Goal: Information Seeking & Learning: Learn about a topic

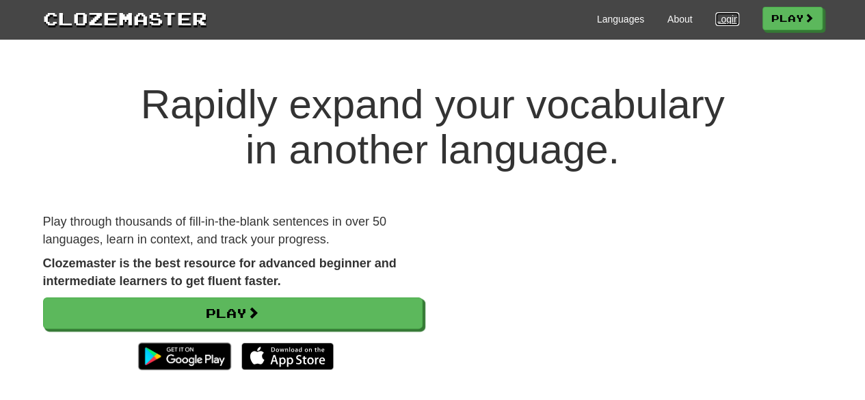
click at [720, 18] on link "Login" at bounding box center [727, 19] width 23 height 14
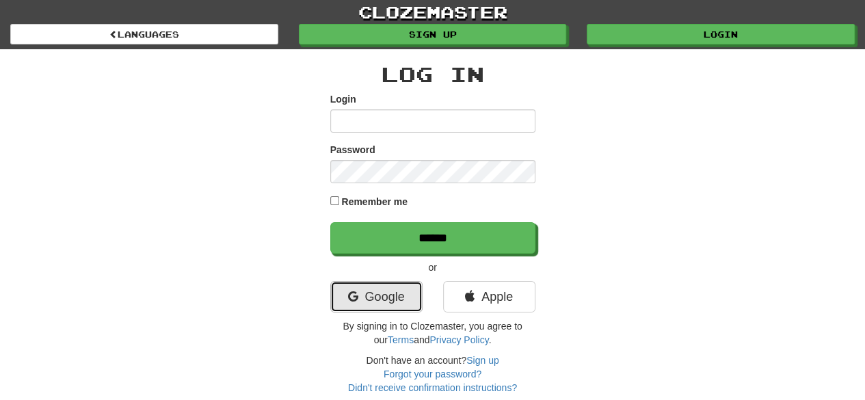
click at [371, 300] on link "Google" at bounding box center [376, 296] width 92 height 31
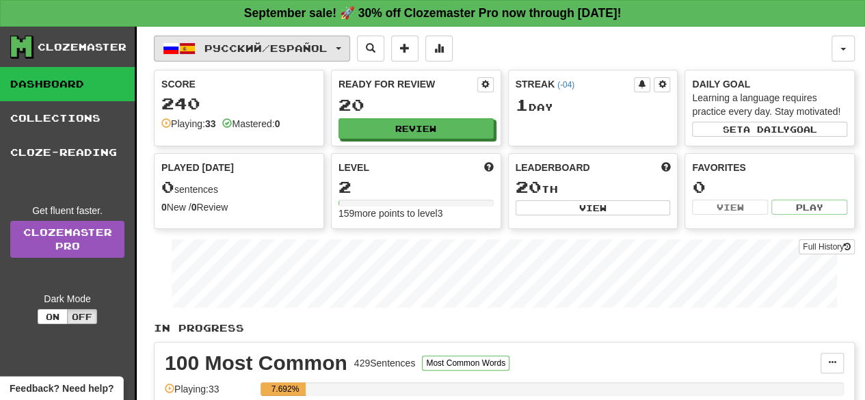
click at [215, 49] on span "Русский / Español" at bounding box center [266, 48] width 123 height 12
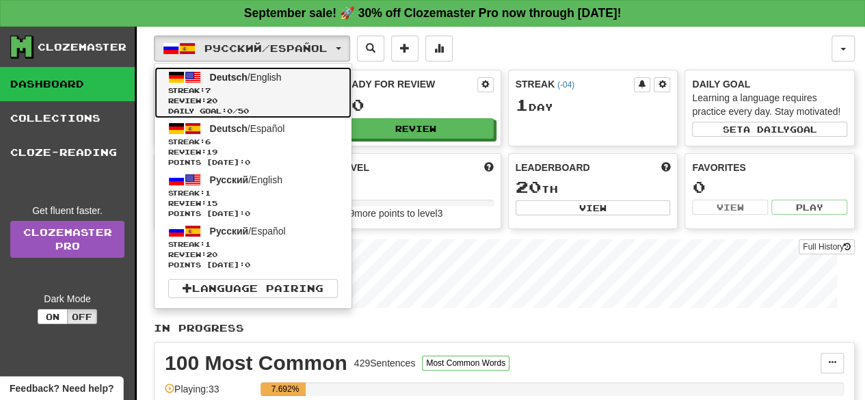
click at [231, 90] on span "Streak: 7" at bounding box center [253, 91] width 170 height 10
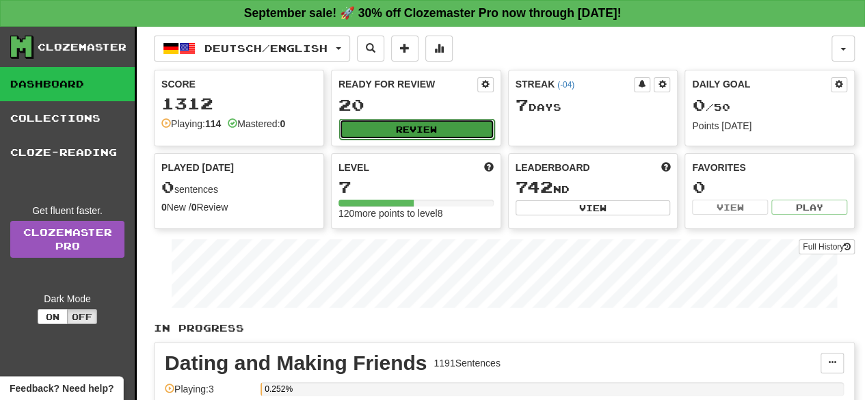
click at [393, 123] on button "Review" at bounding box center [416, 129] width 155 height 21
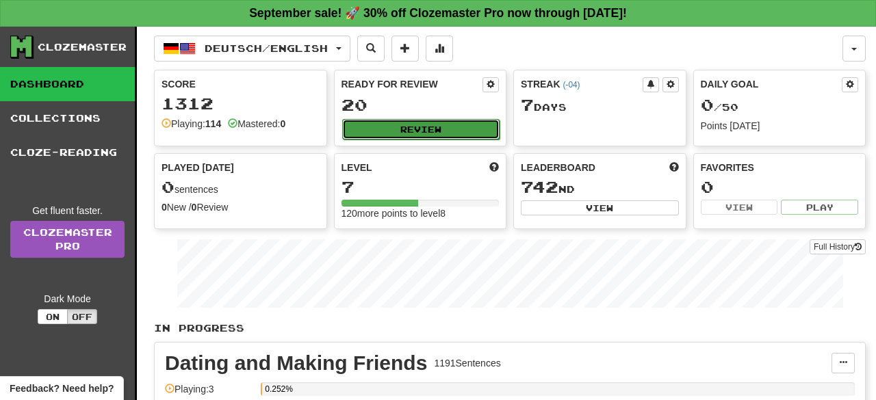
select select "**"
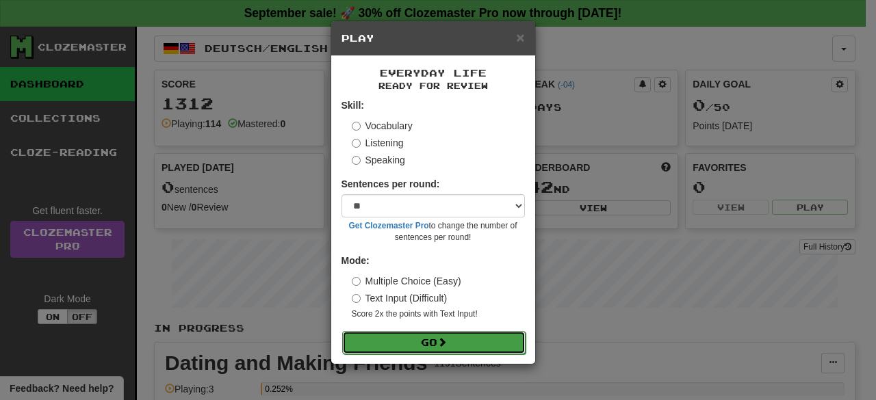
click at [428, 339] on button "Go" at bounding box center [433, 342] width 183 height 23
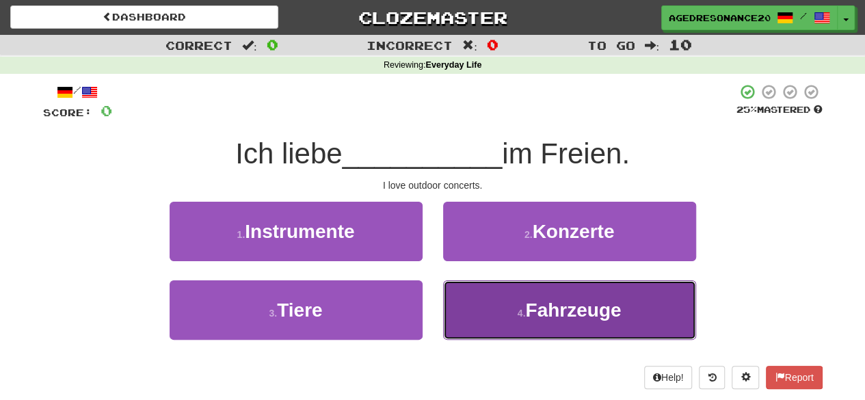
click at [527, 326] on button "4 . Fahrzeuge" at bounding box center [569, 310] width 253 height 60
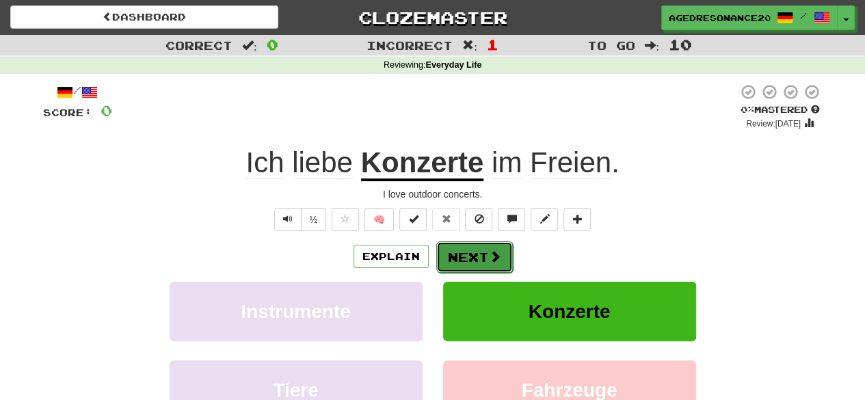
click at [485, 261] on button "Next" at bounding box center [474, 256] width 77 height 31
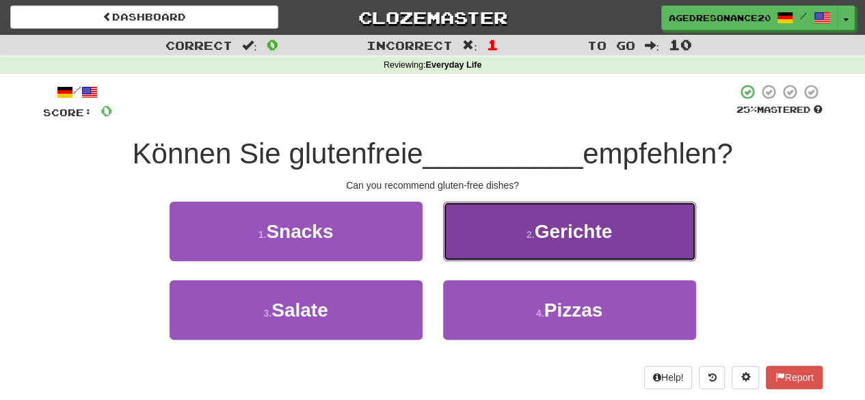
click at [462, 239] on button "2 . Gerichte" at bounding box center [569, 232] width 253 height 60
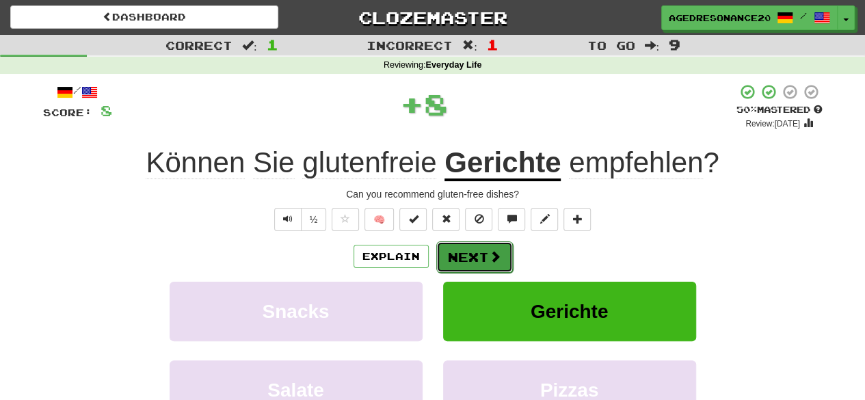
click at [469, 257] on button "Next" at bounding box center [474, 256] width 77 height 31
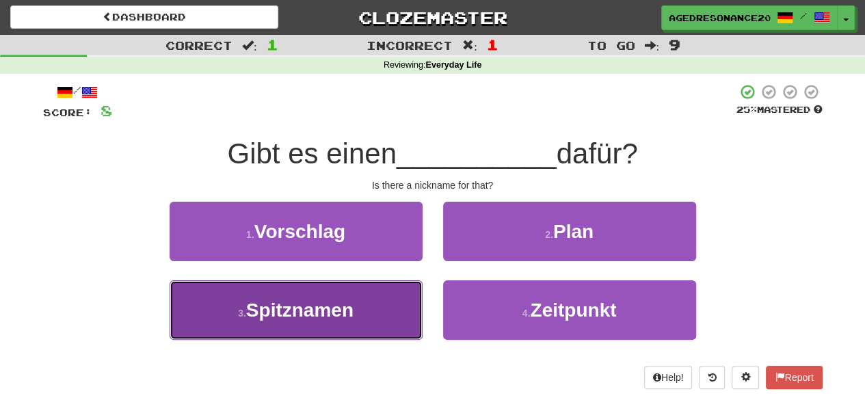
click at [336, 335] on button "3 . Spitznamen" at bounding box center [296, 310] width 253 height 60
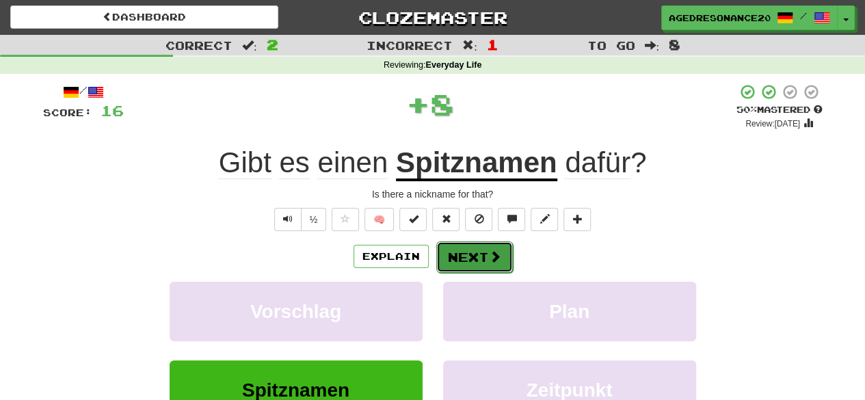
click at [460, 263] on button "Next" at bounding box center [474, 256] width 77 height 31
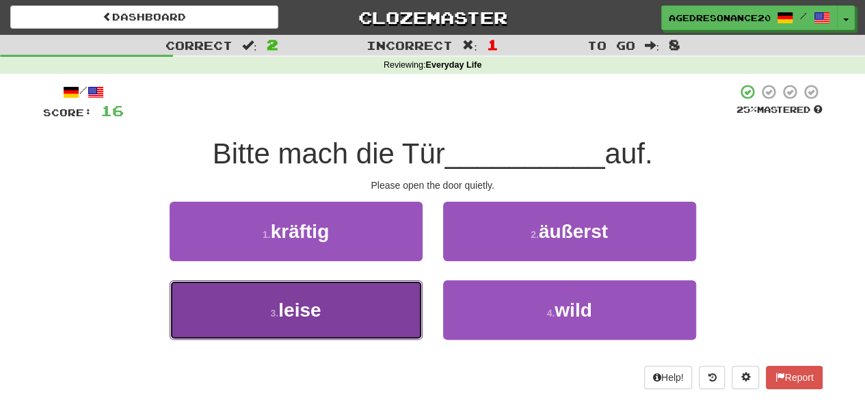
click at [371, 307] on button "3 . leise" at bounding box center [296, 310] width 253 height 60
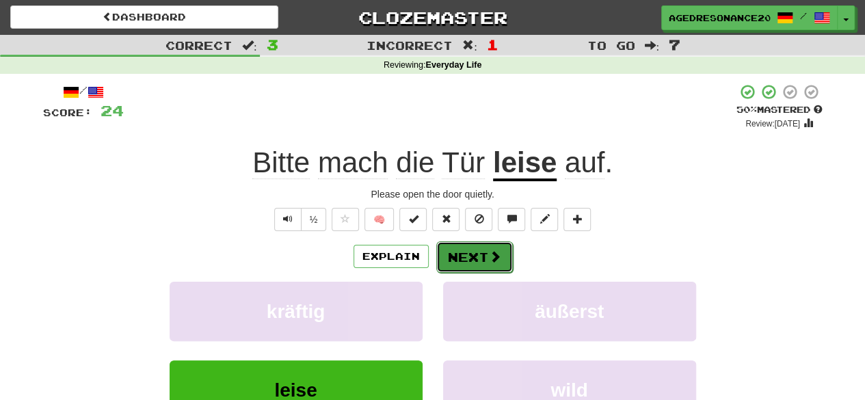
click at [498, 252] on span at bounding box center [495, 256] width 12 height 12
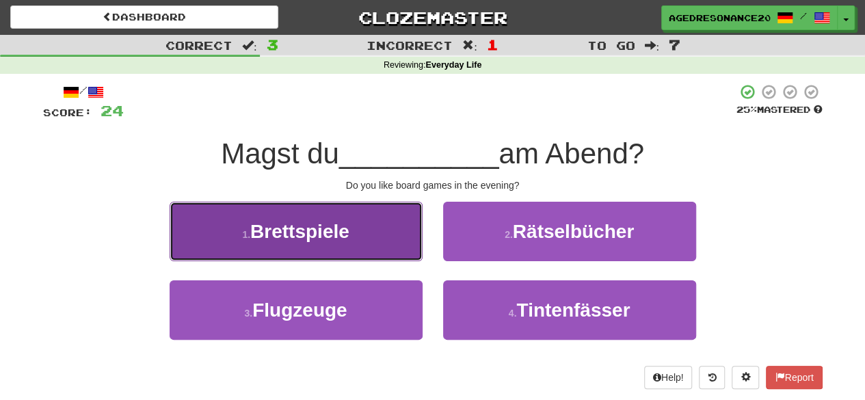
click at [352, 231] on button "1 . Brettspiele" at bounding box center [296, 232] width 253 height 60
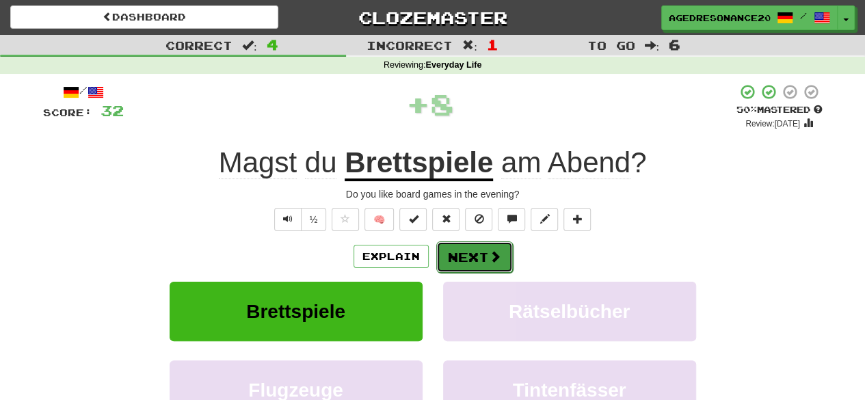
click at [477, 255] on button "Next" at bounding box center [474, 256] width 77 height 31
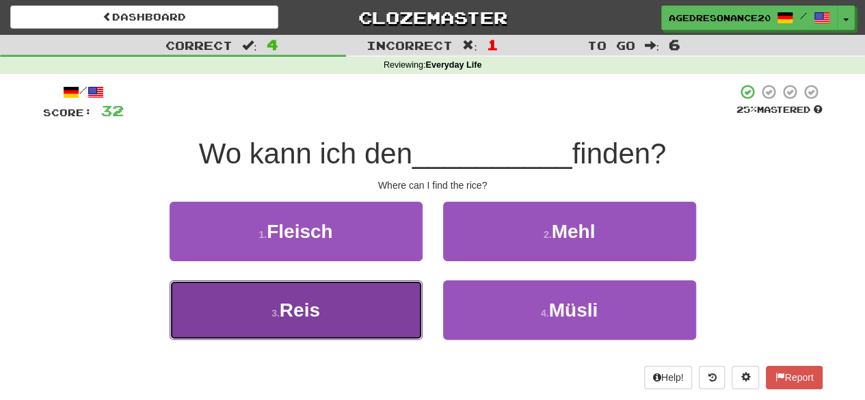
click at [367, 312] on button "3 . Reis" at bounding box center [296, 310] width 253 height 60
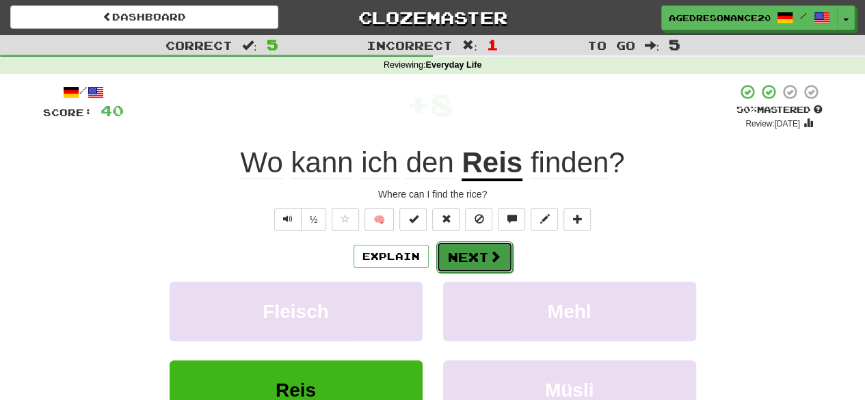
click at [467, 260] on button "Next" at bounding box center [474, 256] width 77 height 31
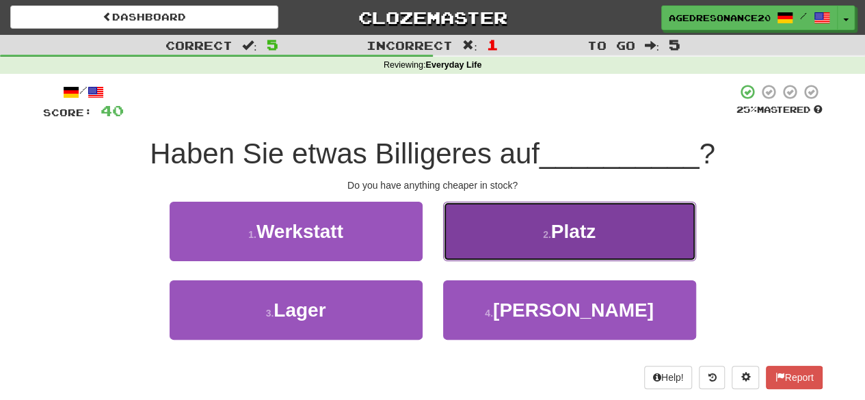
click at [486, 238] on button "2 . Platz" at bounding box center [569, 232] width 253 height 60
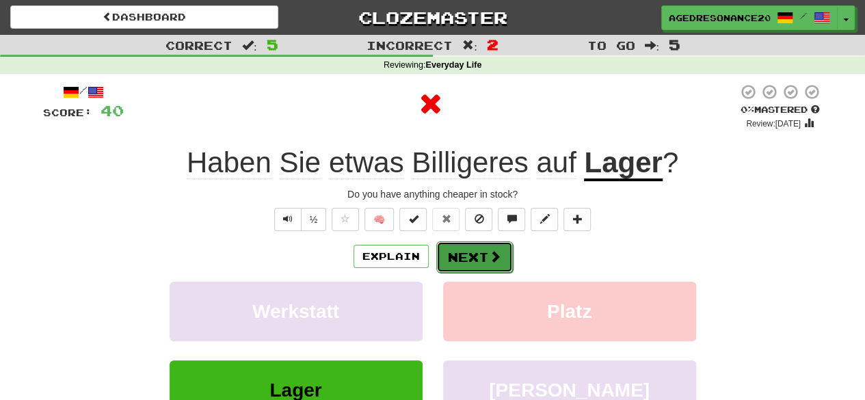
click at [480, 255] on button "Next" at bounding box center [474, 256] width 77 height 31
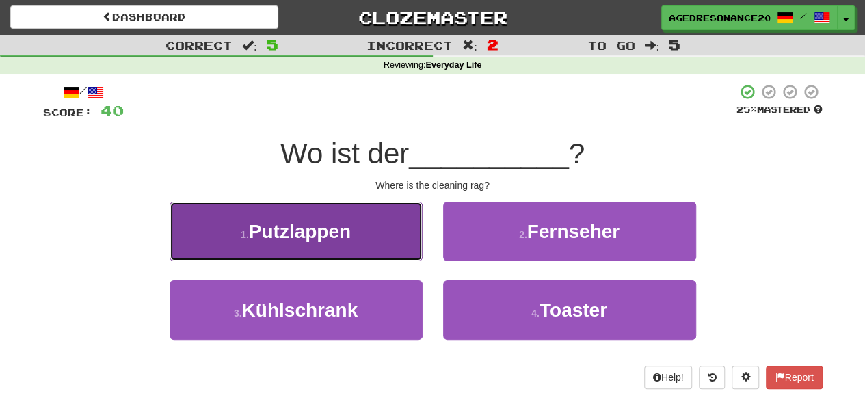
click at [380, 244] on button "1 . Putzlappen" at bounding box center [296, 232] width 253 height 60
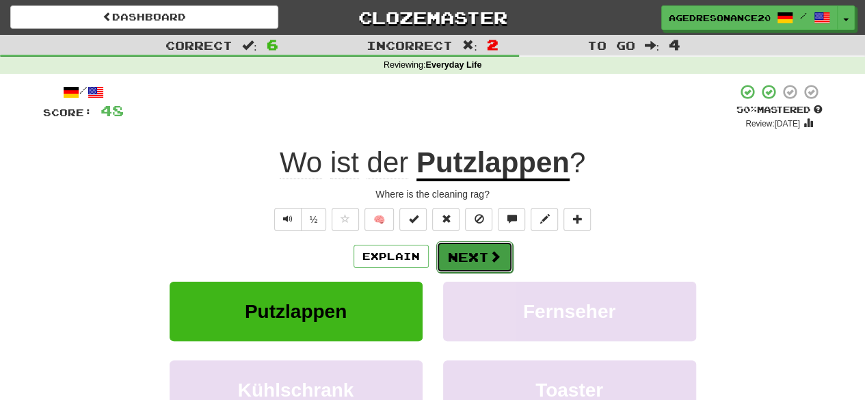
click at [462, 260] on button "Next" at bounding box center [474, 256] width 77 height 31
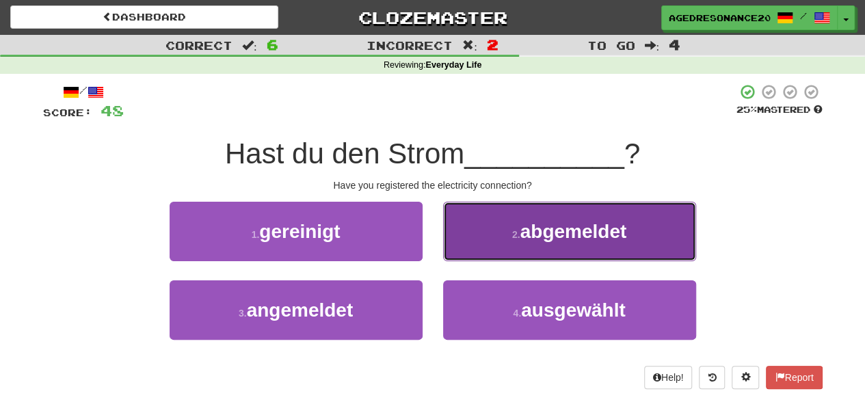
click at [473, 235] on button "2 . abgemeldet" at bounding box center [569, 232] width 253 height 60
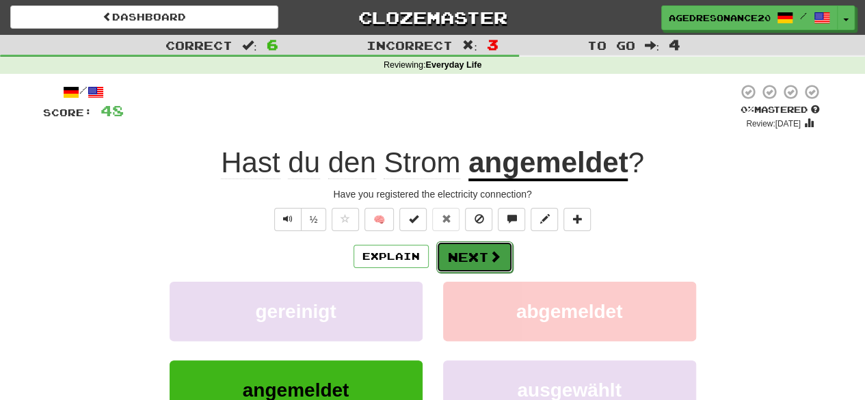
click at [471, 252] on button "Next" at bounding box center [474, 256] width 77 height 31
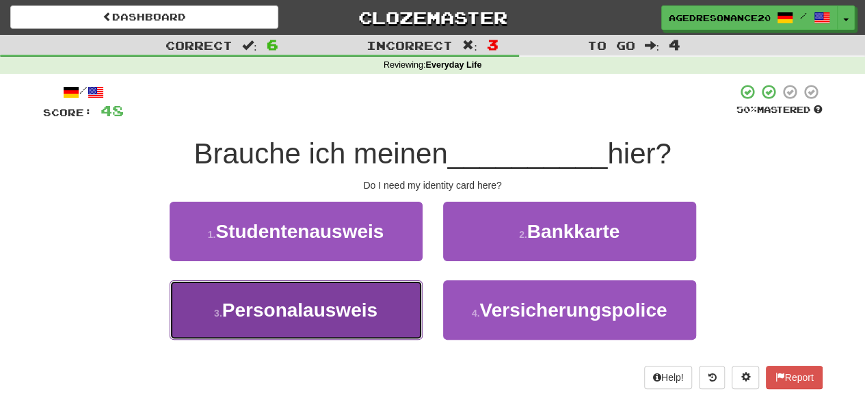
click at [370, 317] on span "Personalausweis" at bounding box center [299, 310] width 155 height 21
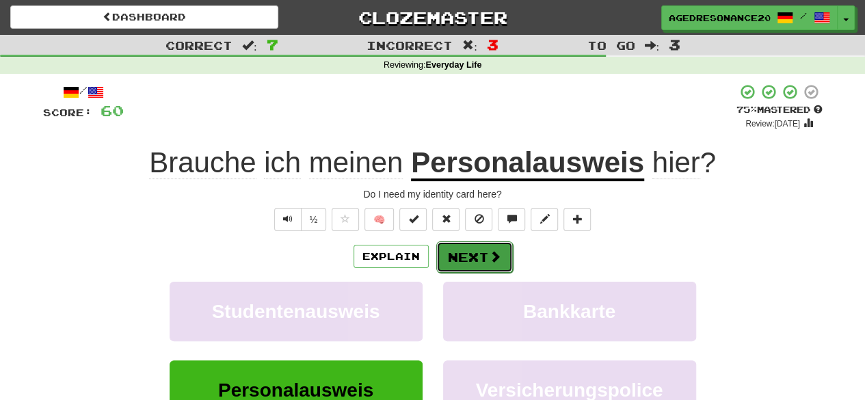
click at [489, 250] on span at bounding box center [495, 256] width 12 height 12
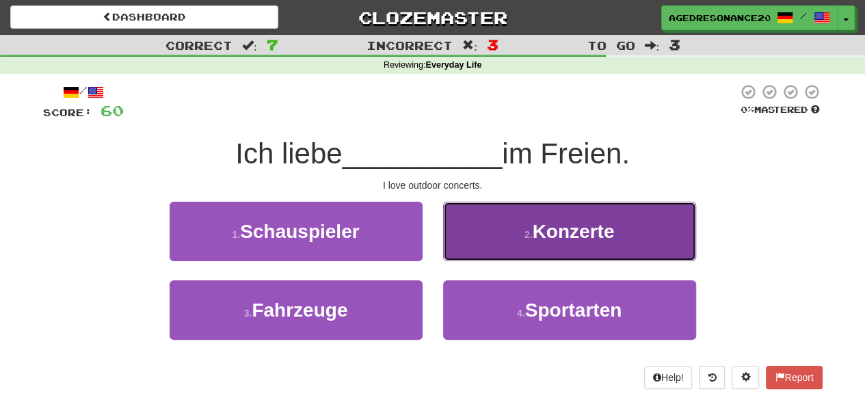
click at [532, 226] on button "2 . Konzerte" at bounding box center [569, 232] width 253 height 60
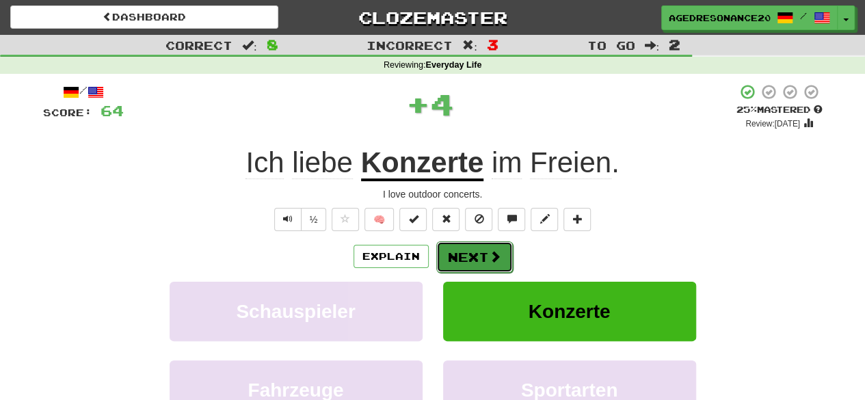
click at [467, 256] on button "Next" at bounding box center [474, 256] width 77 height 31
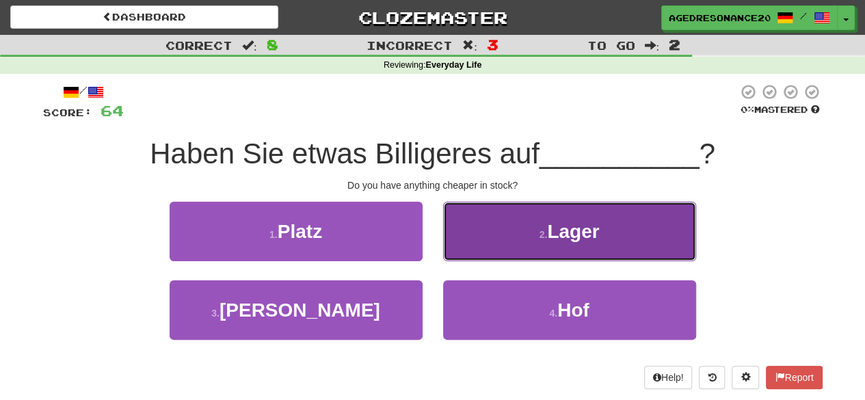
click at [510, 237] on button "2 . Lager" at bounding box center [569, 232] width 253 height 60
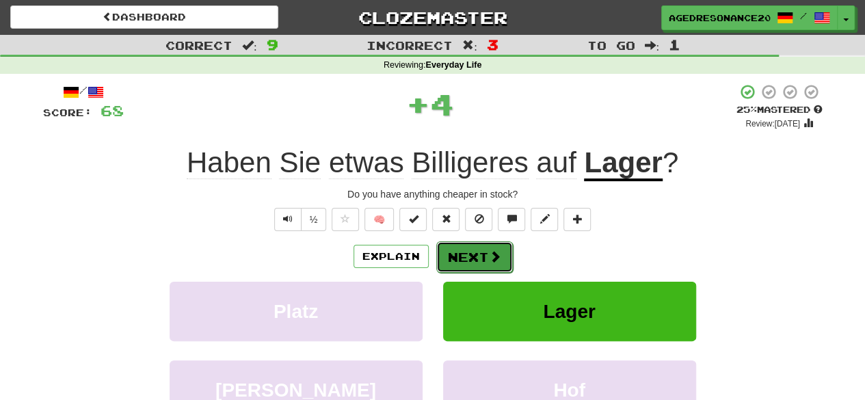
click at [471, 248] on button "Next" at bounding box center [474, 256] width 77 height 31
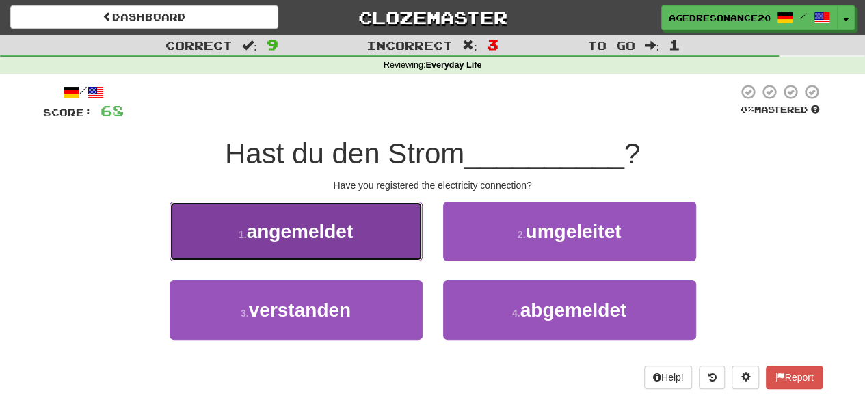
click at [368, 233] on button "1 . angemeldet" at bounding box center [296, 232] width 253 height 60
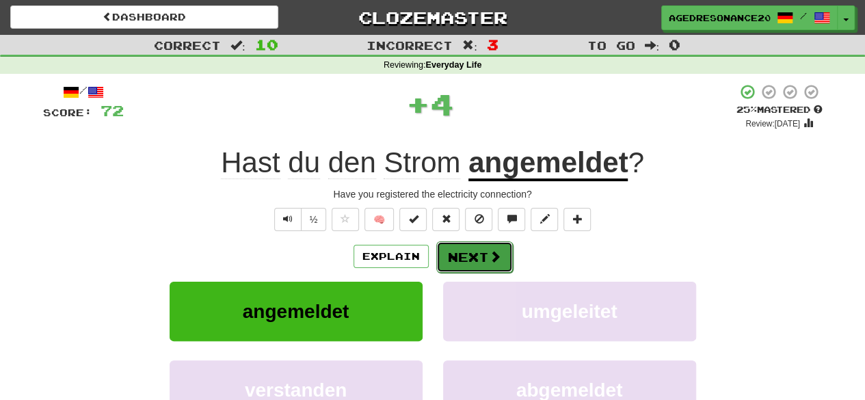
click at [462, 253] on button "Next" at bounding box center [474, 256] width 77 height 31
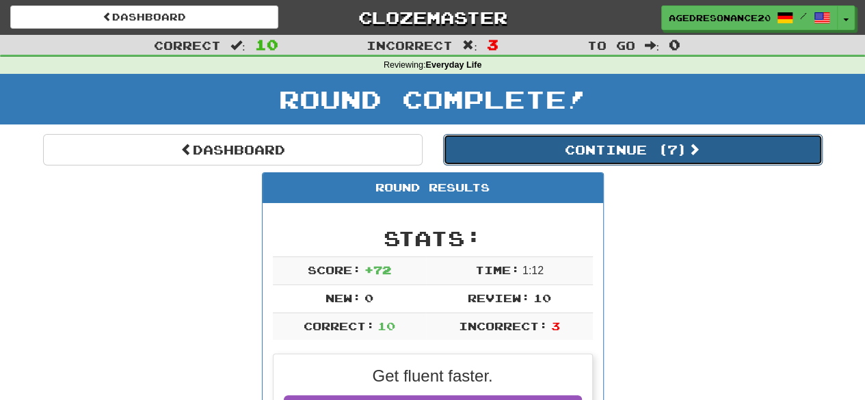
click at [478, 154] on button "Continue ( 7 )" at bounding box center [633, 149] width 380 height 31
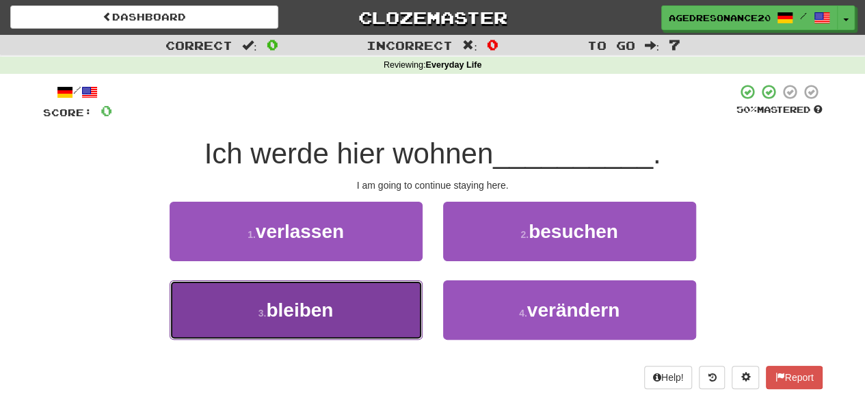
click at [371, 311] on button "3 . bleiben" at bounding box center [296, 310] width 253 height 60
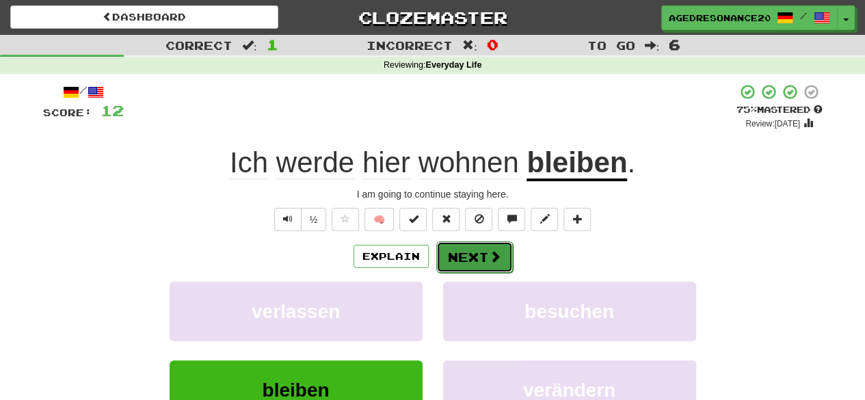
click at [490, 247] on button "Next" at bounding box center [474, 256] width 77 height 31
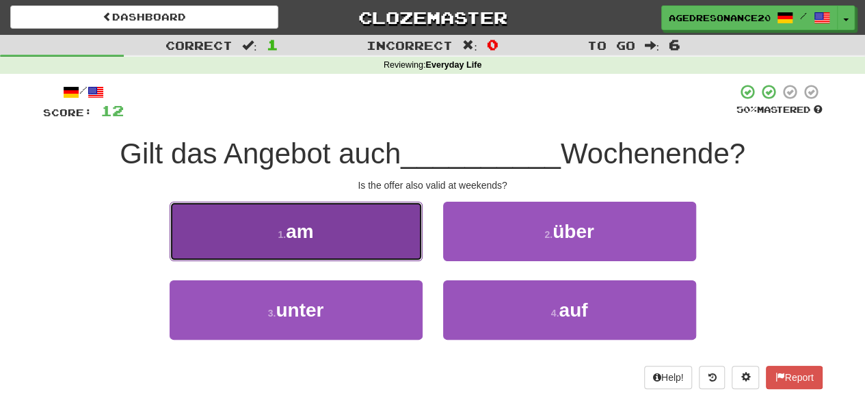
click at [367, 253] on button "1 . am" at bounding box center [296, 232] width 253 height 60
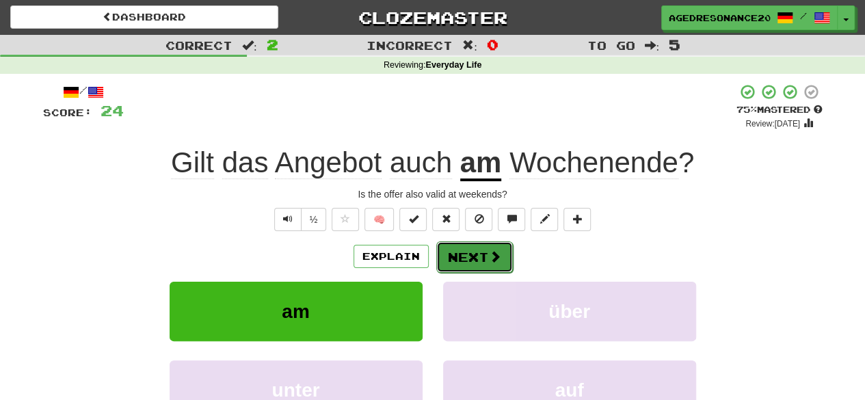
click at [461, 264] on button "Next" at bounding box center [474, 256] width 77 height 31
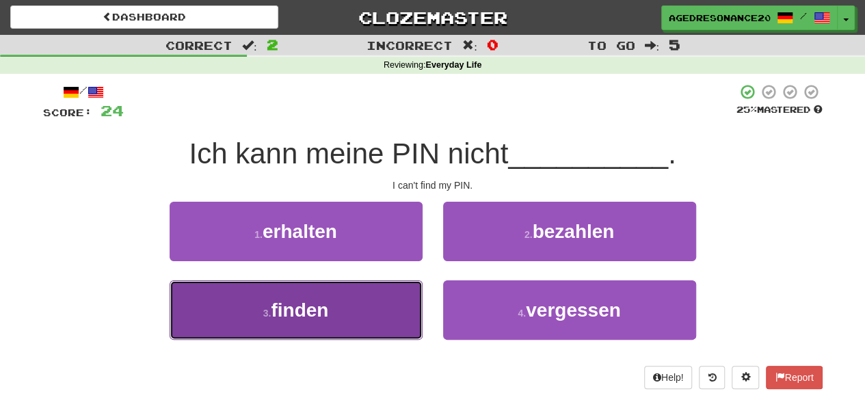
click at [384, 317] on button "3 . finden" at bounding box center [296, 310] width 253 height 60
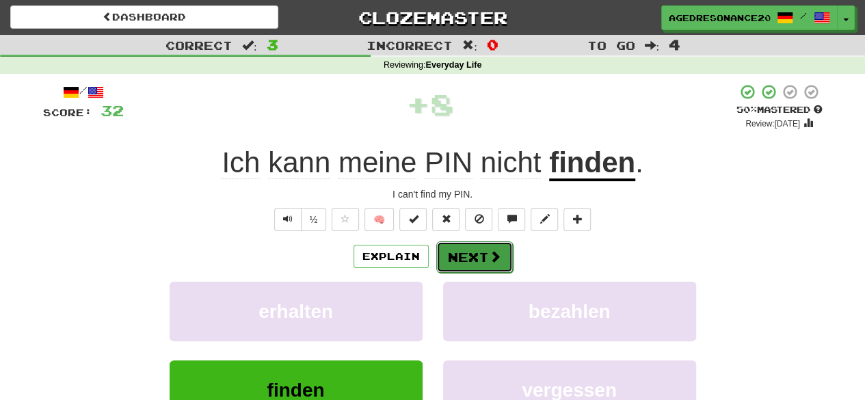
click at [453, 263] on button "Next" at bounding box center [474, 256] width 77 height 31
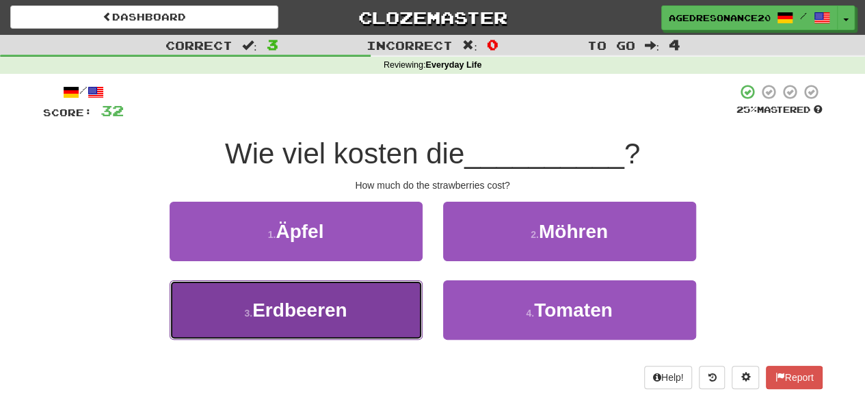
click at [389, 304] on button "3 . Erdbeeren" at bounding box center [296, 310] width 253 height 60
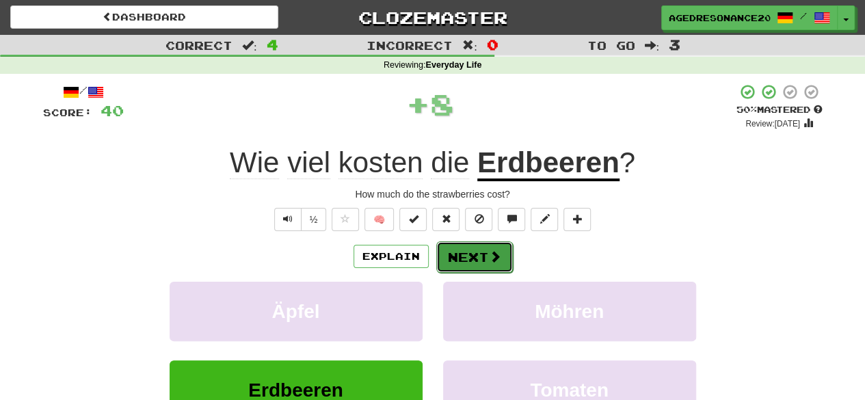
click at [467, 251] on button "Next" at bounding box center [474, 256] width 77 height 31
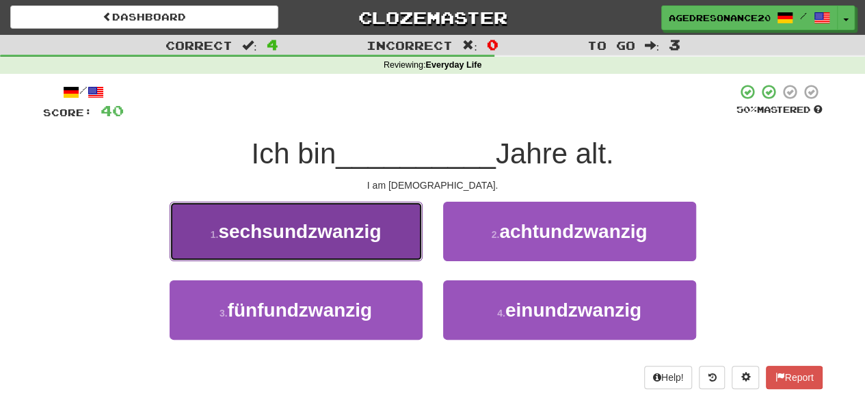
click at [368, 254] on button "1 . sechsundzwanzig" at bounding box center [296, 232] width 253 height 60
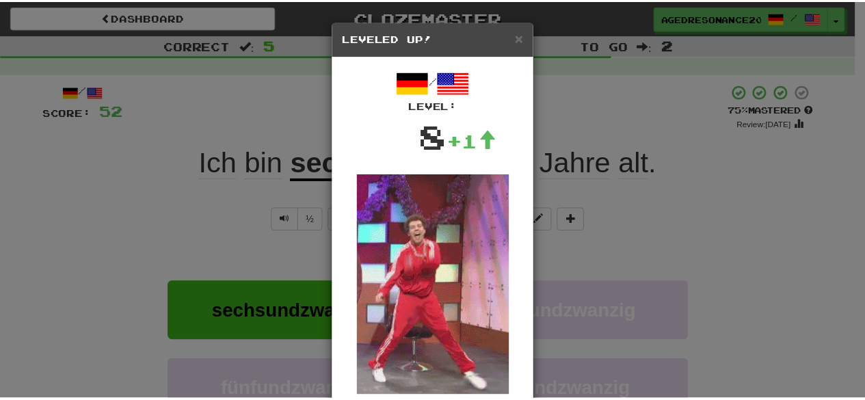
scroll to position [129, 0]
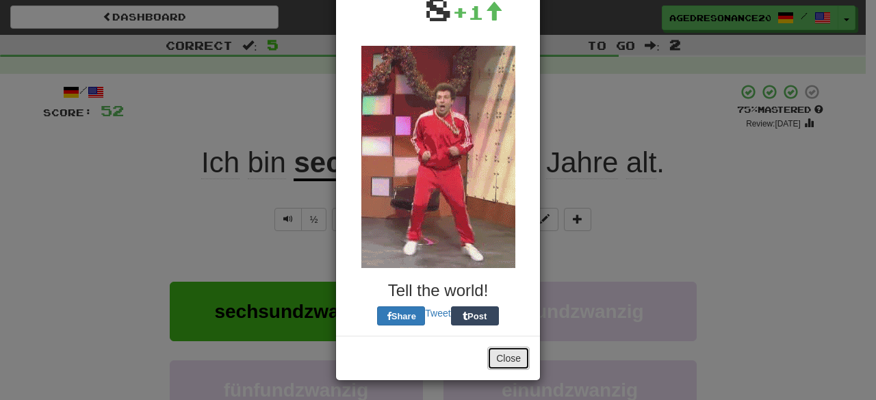
click at [497, 356] on button "Close" at bounding box center [508, 358] width 42 height 23
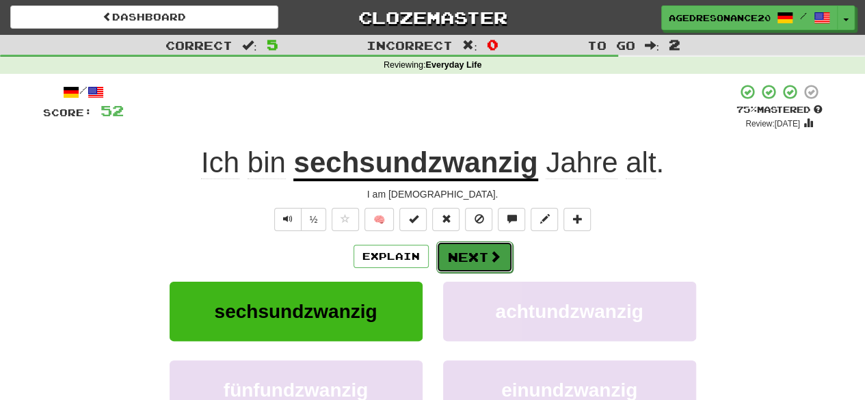
click at [486, 258] on button "Next" at bounding box center [474, 256] width 77 height 31
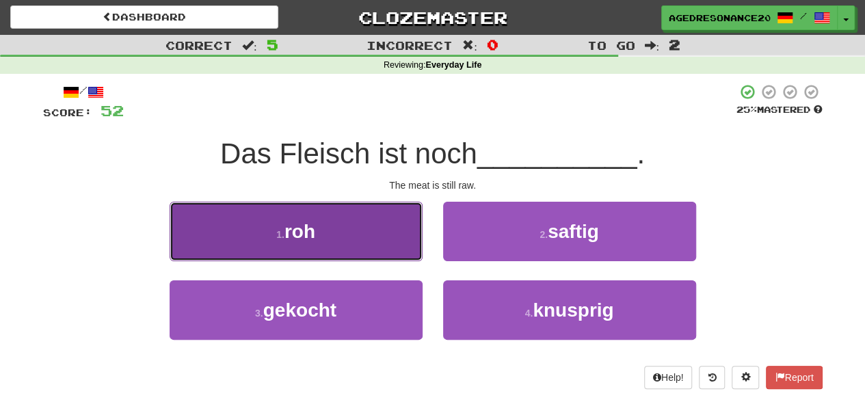
click at [395, 244] on button "1 . roh" at bounding box center [296, 232] width 253 height 60
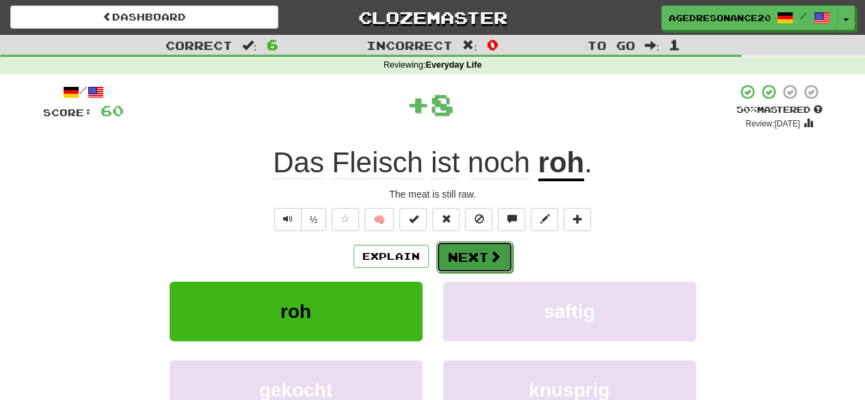
click at [479, 247] on button "Next" at bounding box center [474, 256] width 77 height 31
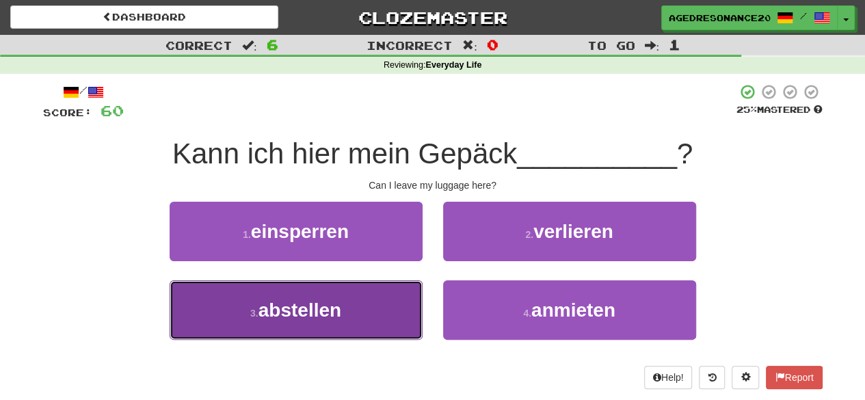
click at [388, 312] on button "3 . abstellen" at bounding box center [296, 310] width 253 height 60
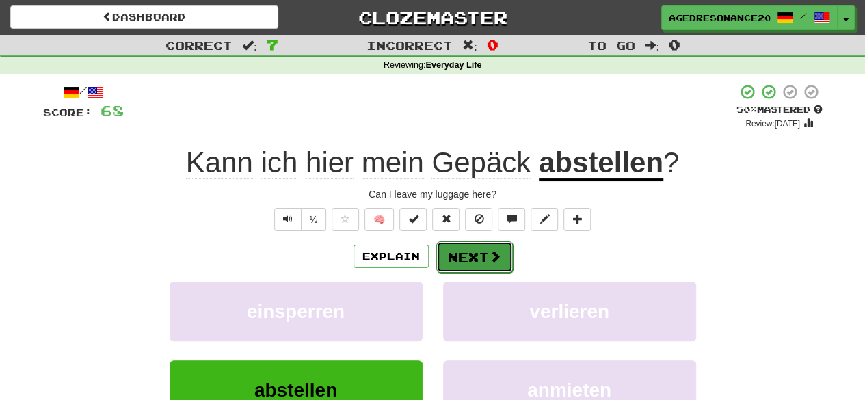
click at [493, 254] on span at bounding box center [495, 256] width 12 height 12
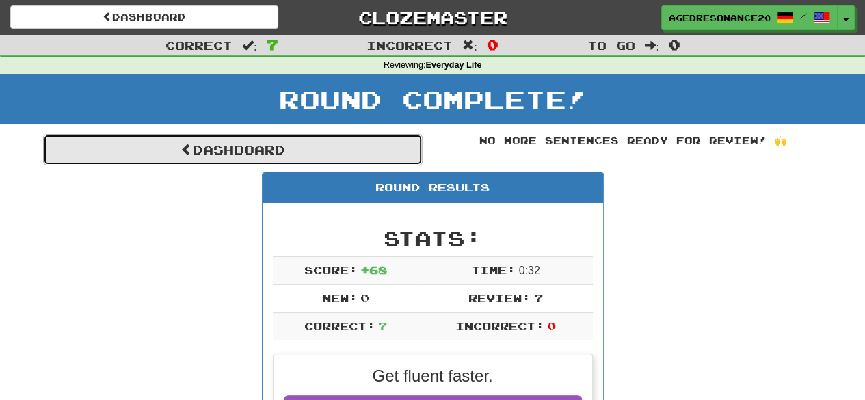
click at [376, 157] on link "Dashboard" at bounding box center [233, 149] width 380 height 31
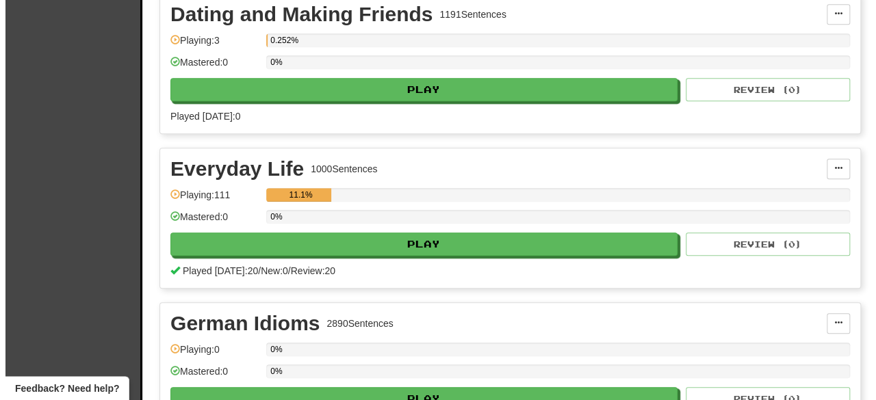
scroll to position [348, 0]
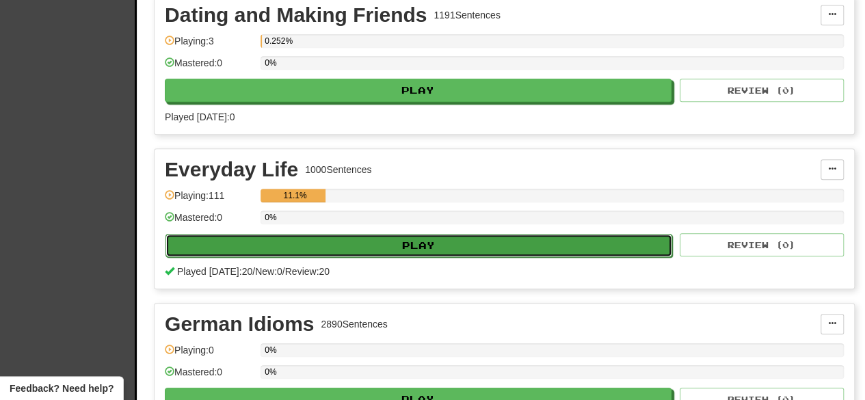
click at [404, 235] on button "Play" at bounding box center [419, 245] width 507 height 23
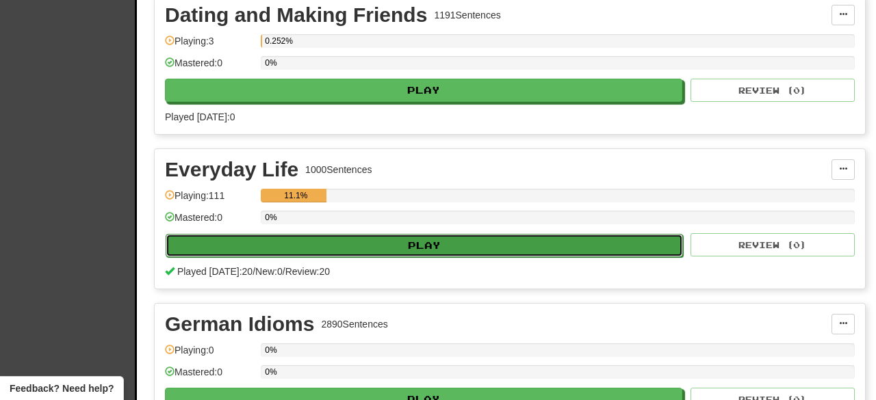
select select "**"
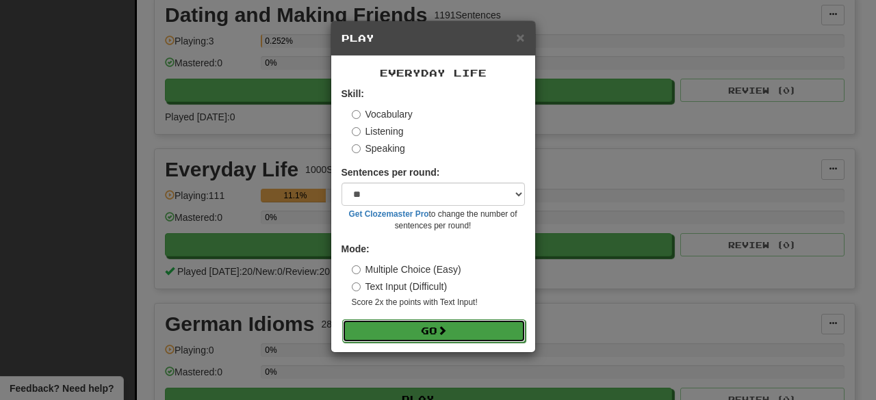
click at [427, 326] on button "Go" at bounding box center [433, 330] width 183 height 23
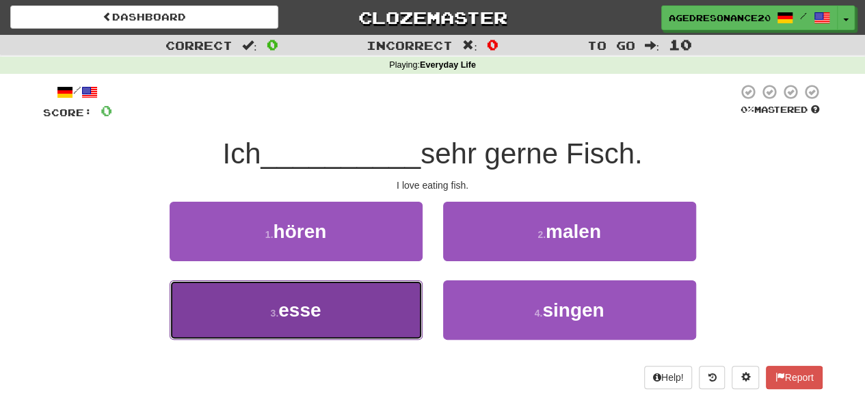
click at [374, 319] on button "3 . esse" at bounding box center [296, 310] width 253 height 60
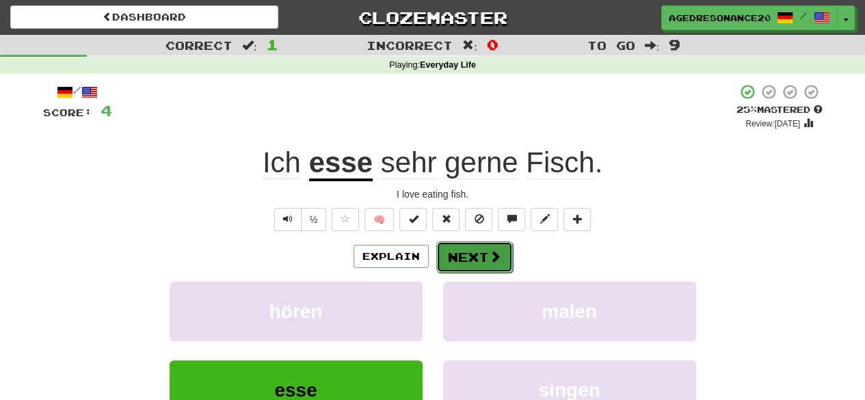
click at [473, 259] on button "Next" at bounding box center [474, 256] width 77 height 31
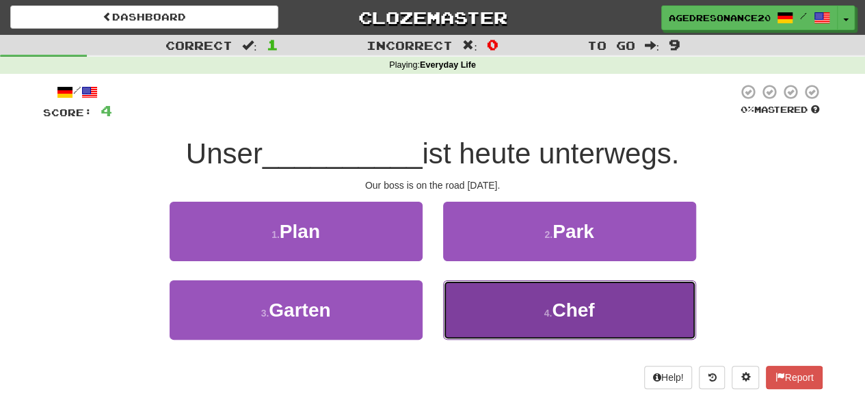
click at [499, 289] on button "4 . Chef" at bounding box center [569, 310] width 253 height 60
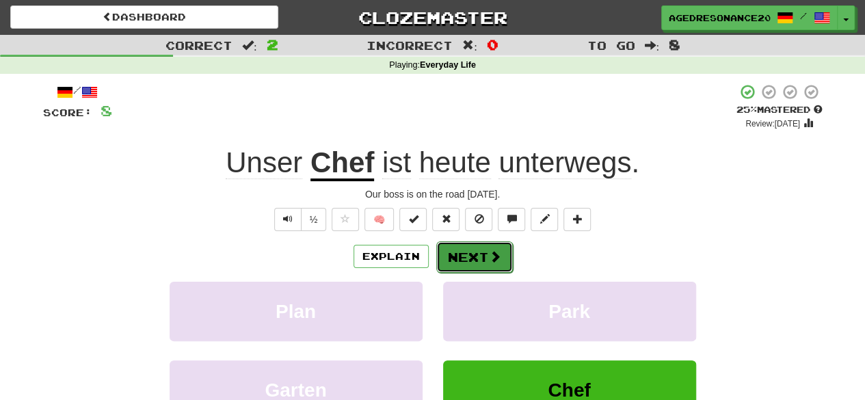
click at [483, 246] on button "Next" at bounding box center [474, 256] width 77 height 31
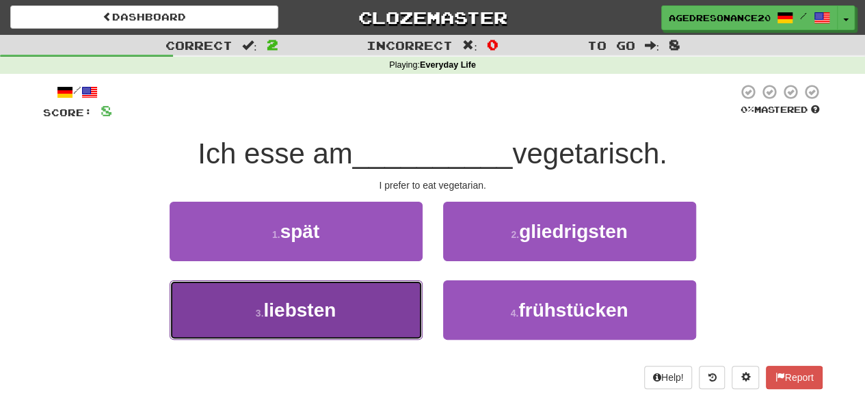
click at [376, 313] on button "3 . liebsten" at bounding box center [296, 310] width 253 height 60
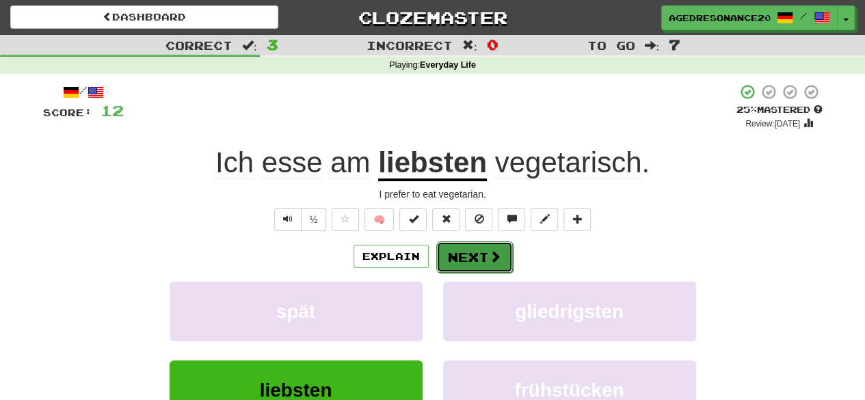
click at [478, 254] on button "Next" at bounding box center [474, 256] width 77 height 31
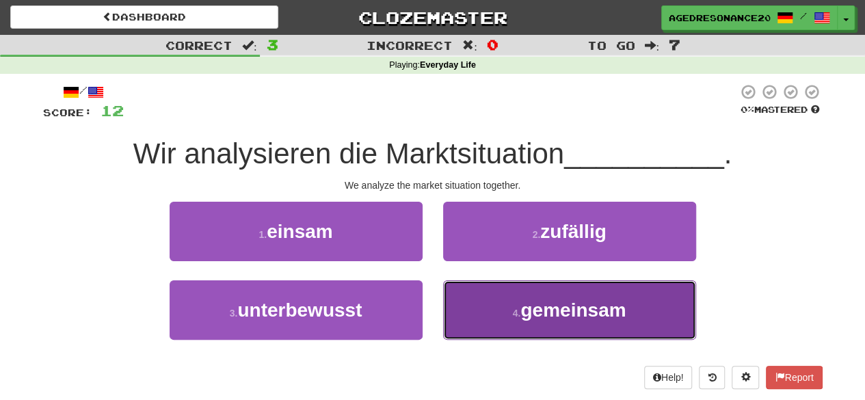
click at [480, 307] on button "4 . gemeinsam" at bounding box center [569, 310] width 253 height 60
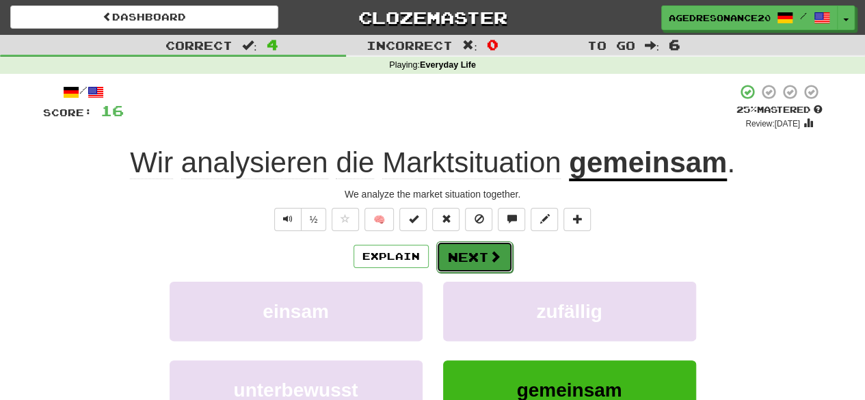
click at [480, 254] on button "Next" at bounding box center [474, 256] width 77 height 31
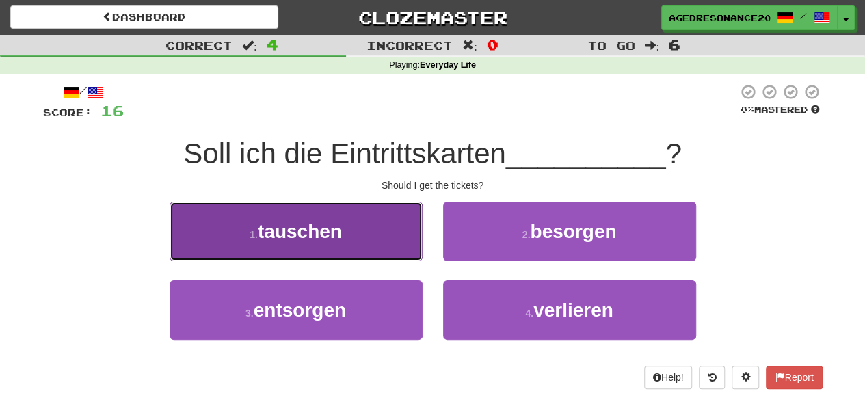
click at [385, 237] on button "1 . tauschen" at bounding box center [296, 232] width 253 height 60
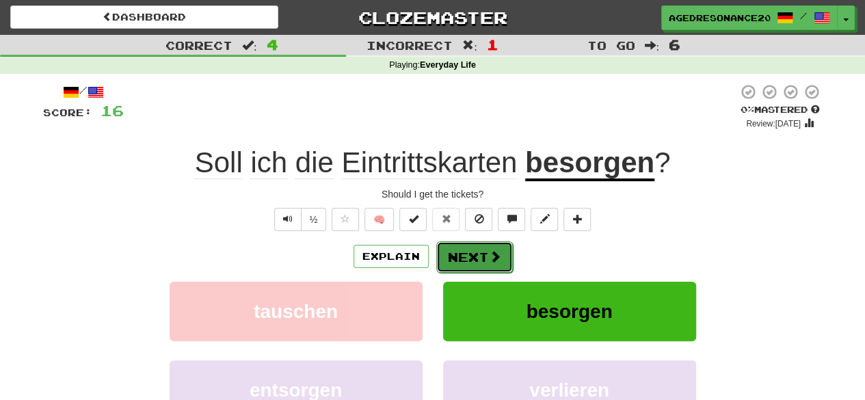
click at [469, 251] on button "Next" at bounding box center [474, 256] width 77 height 31
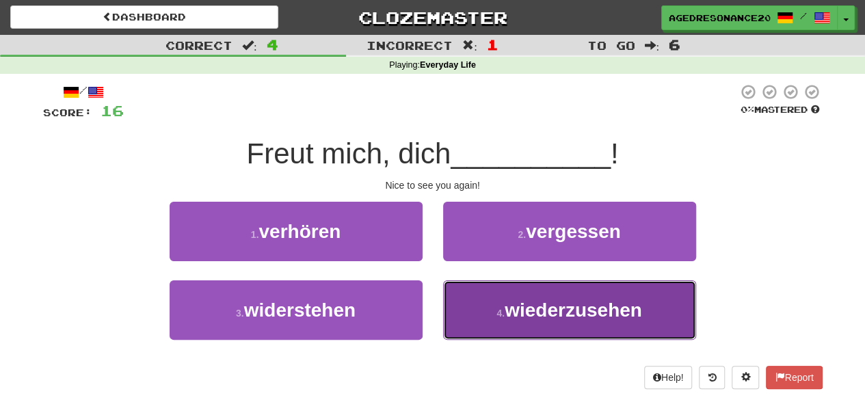
click at [461, 333] on button "4 . wiederzusehen" at bounding box center [569, 310] width 253 height 60
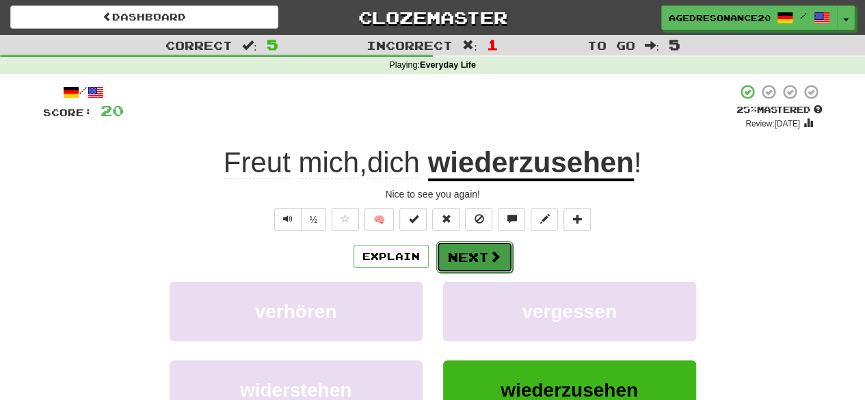
click at [464, 254] on button "Next" at bounding box center [474, 256] width 77 height 31
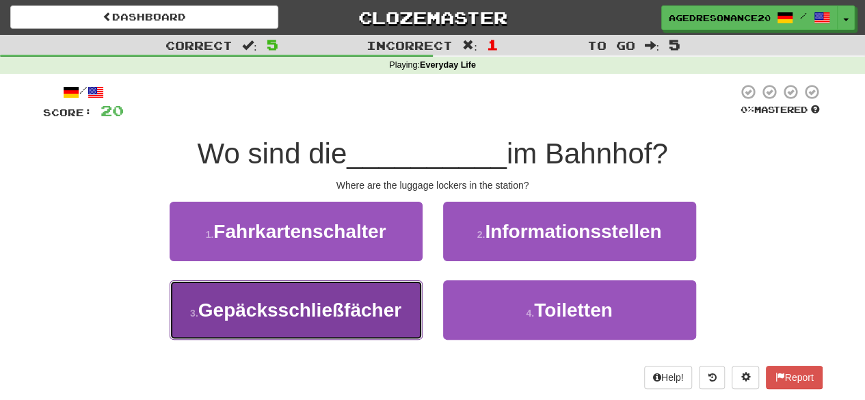
click at [371, 322] on button "3 . Gepäcksschließfächer" at bounding box center [296, 310] width 253 height 60
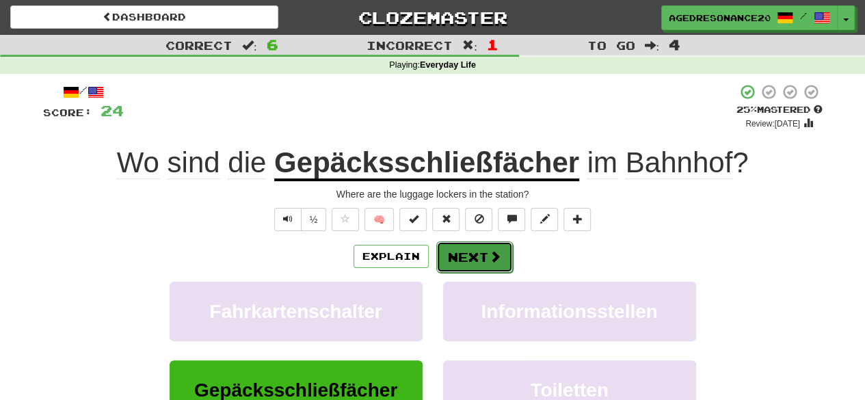
click at [473, 257] on button "Next" at bounding box center [474, 256] width 77 height 31
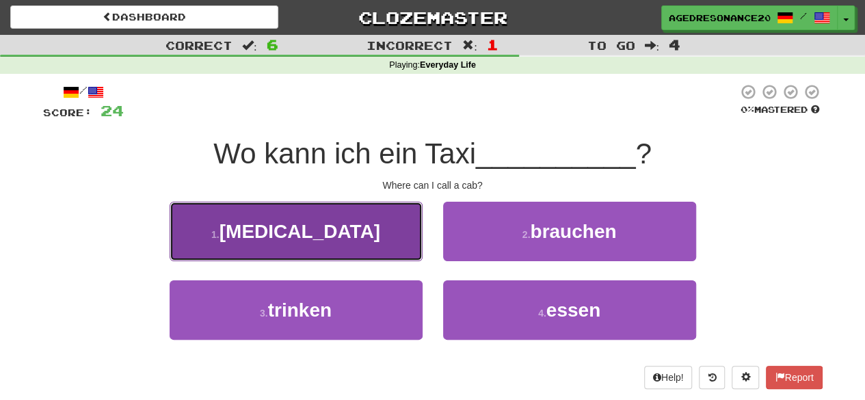
click at [393, 252] on button "1 . rufen" at bounding box center [296, 232] width 253 height 60
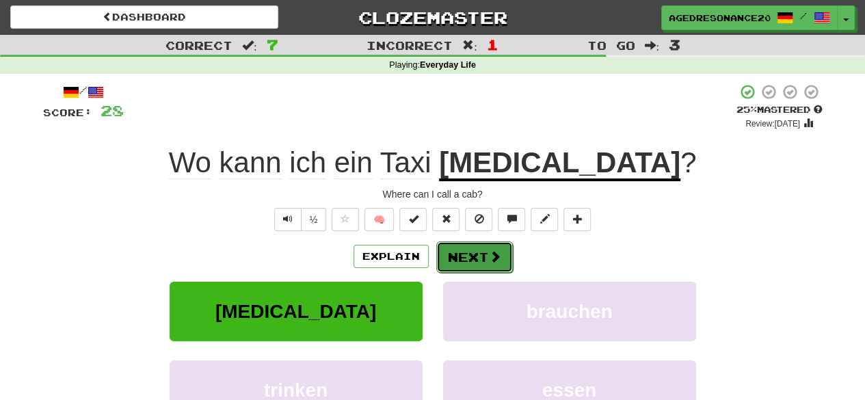
click at [467, 252] on button "Next" at bounding box center [474, 256] width 77 height 31
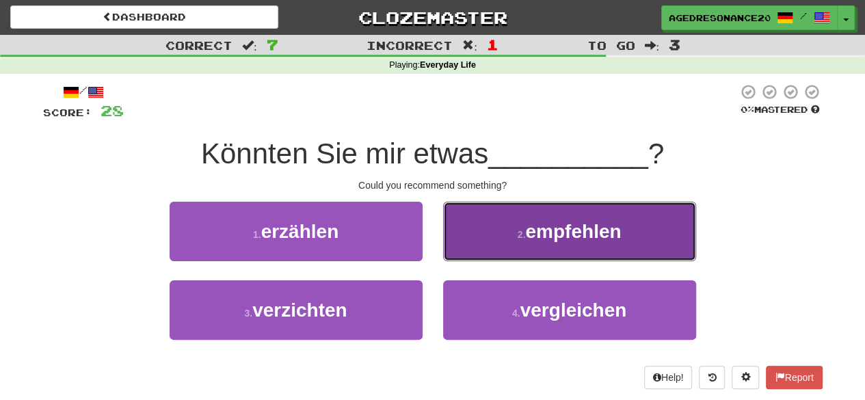
click at [504, 239] on button "2 . empfehlen" at bounding box center [569, 232] width 253 height 60
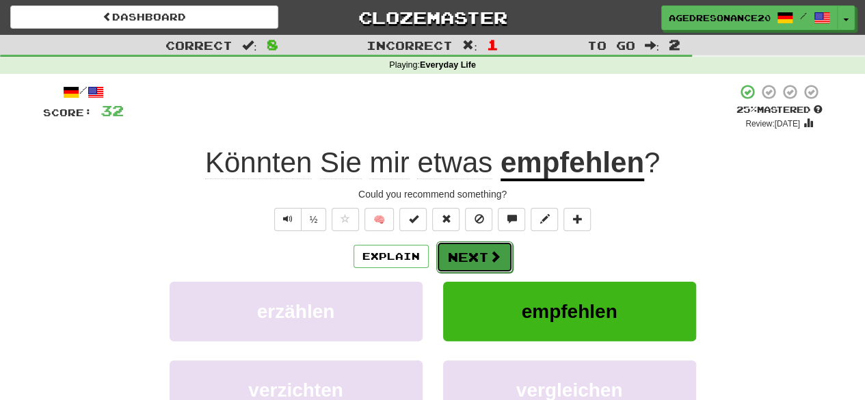
click at [489, 253] on span at bounding box center [495, 256] width 12 height 12
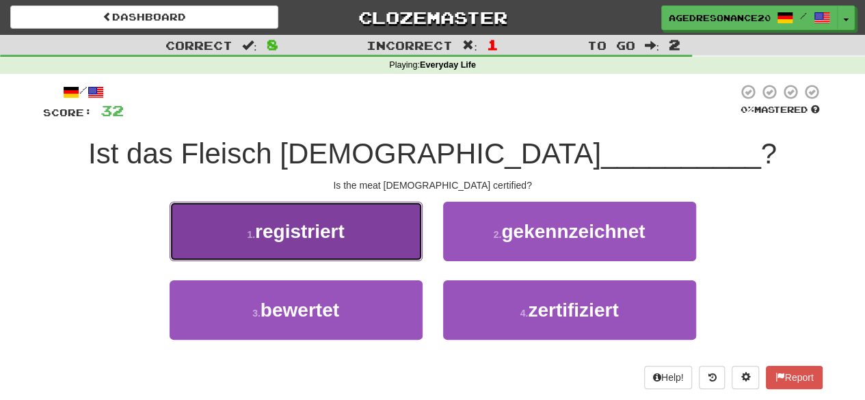
click at [400, 240] on button "1 . registriert" at bounding box center [296, 232] width 253 height 60
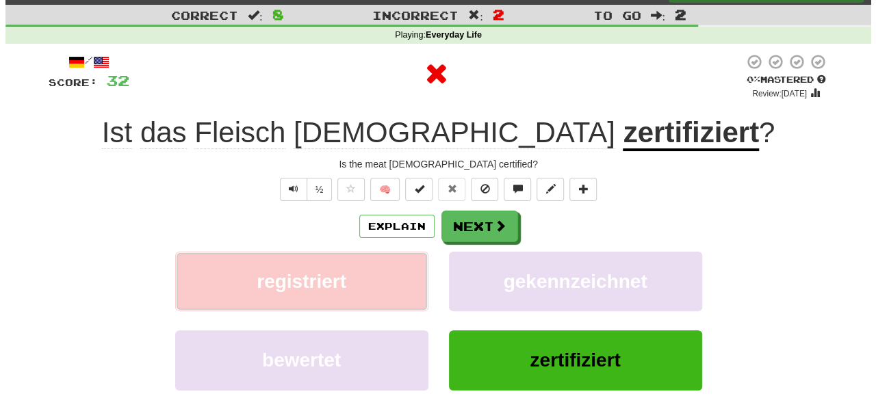
scroll to position [33, 0]
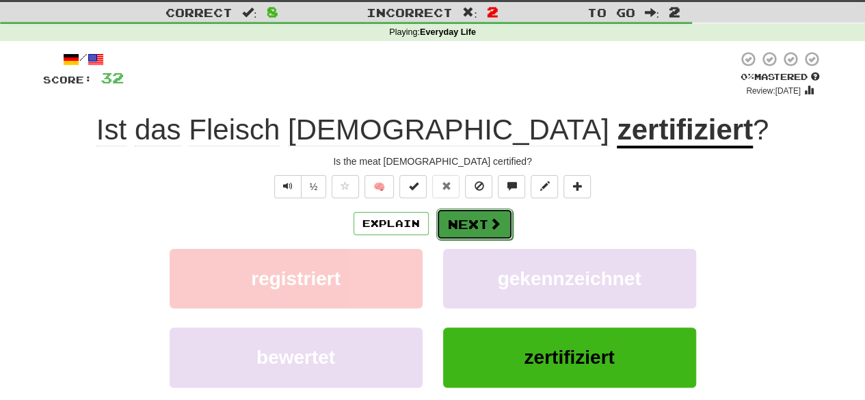
click at [472, 224] on button "Next" at bounding box center [474, 224] width 77 height 31
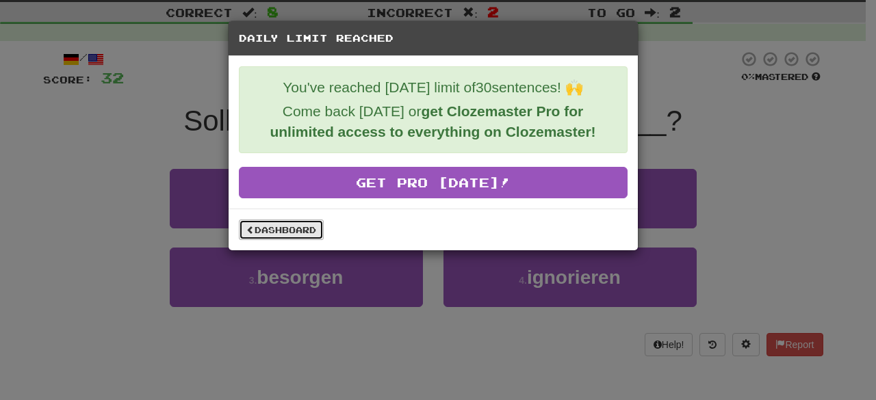
click at [283, 231] on link "Dashboard" at bounding box center [281, 230] width 85 height 21
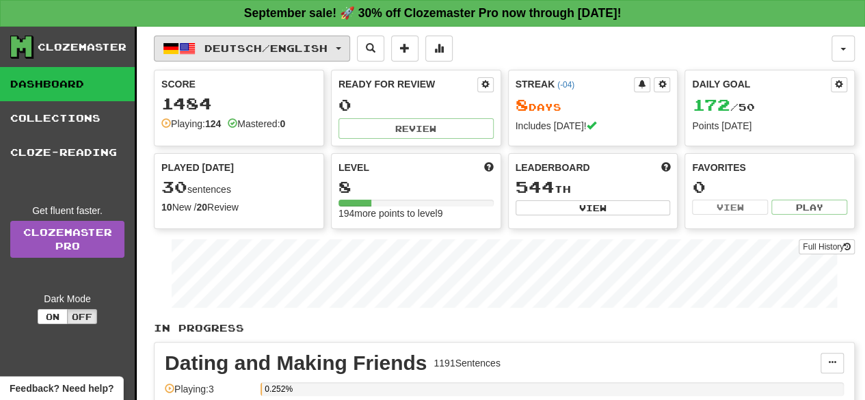
click at [300, 52] on span "Deutsch / English" at bounding box center [266, 48] width 123 height 12
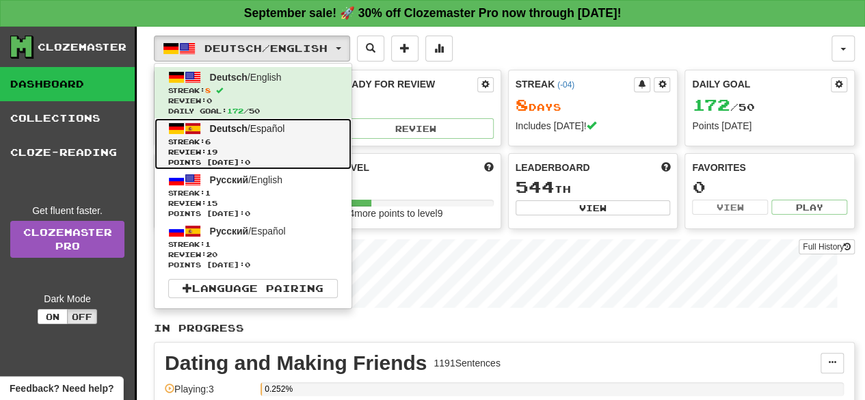
click at [281, 144] on span "Streak: 6" at bounding box center [253, 142] width 170 height 10
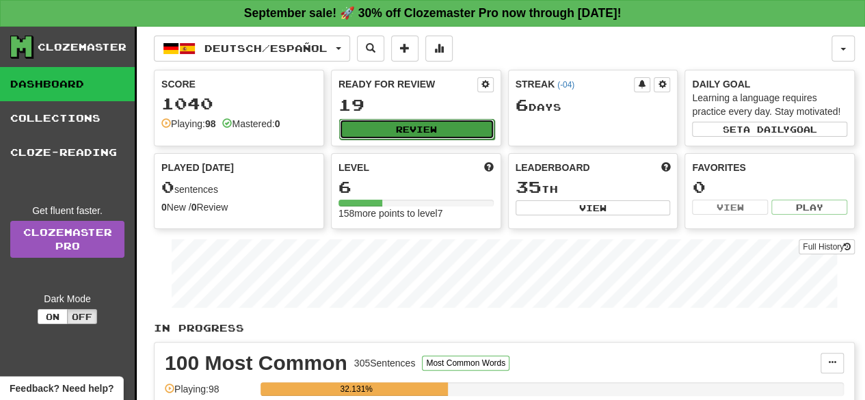
click at [417, 122] on button "Review" at bounding box center [416, 129] width 155 height 21
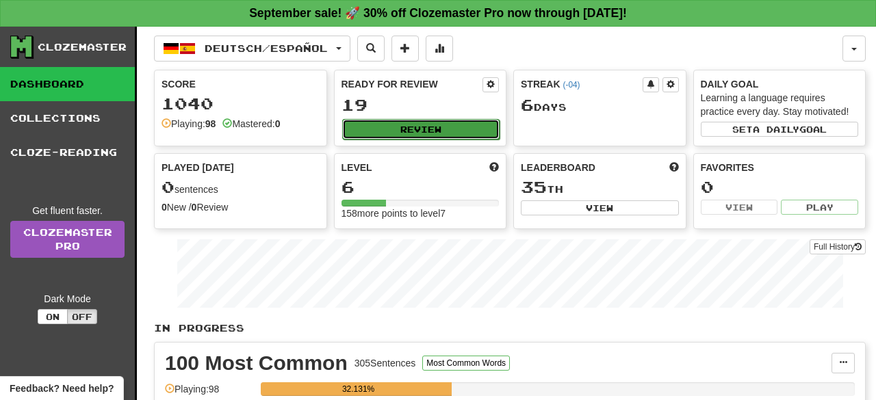
select select "**"
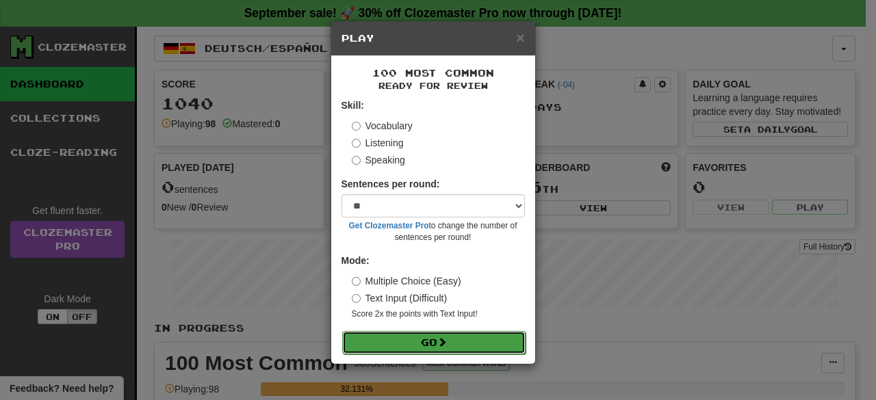
click at [439, 345] on button "Go" at bounding box center [433, 342] width 183 height 23
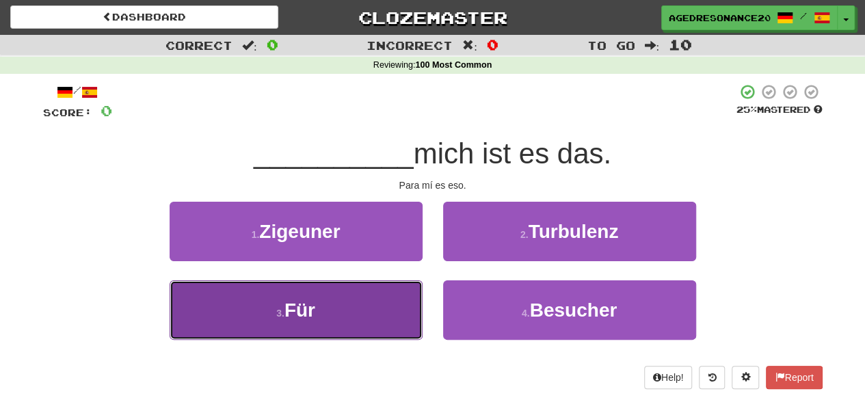
click at [408, 324] on button "3 . Für" at bounding box center [296, 310] width 253 height 60
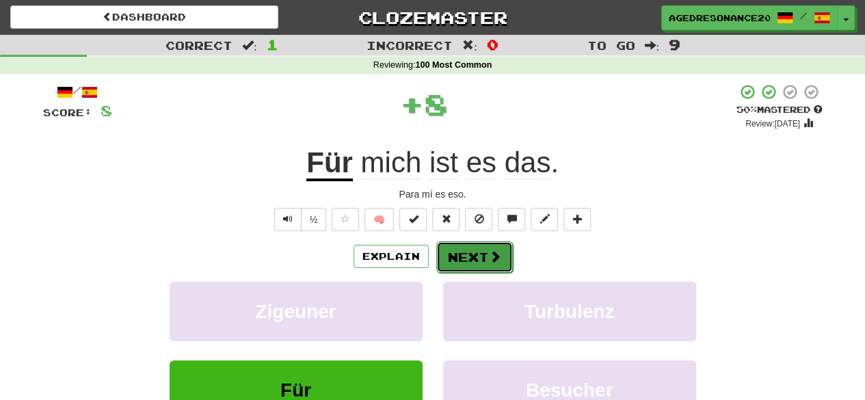
click at [473, 253] on button "Next" at bounding box center [474, 256] width 77 height 31
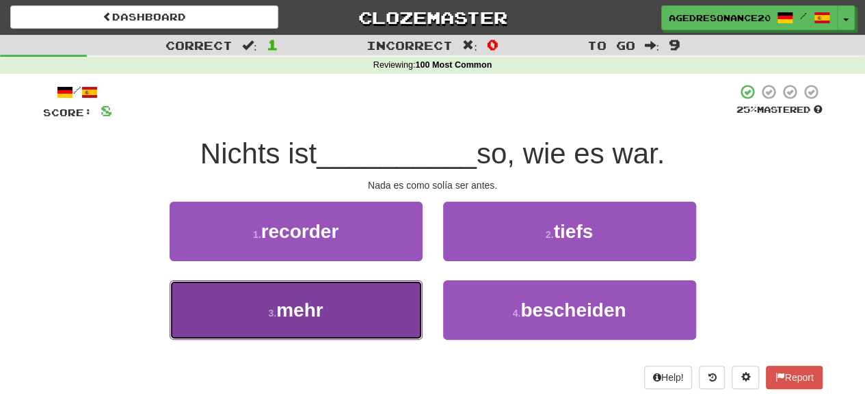
click at [365, 313] on button "3 . mehr" at bounding box center [296, 310] width 253 height 60
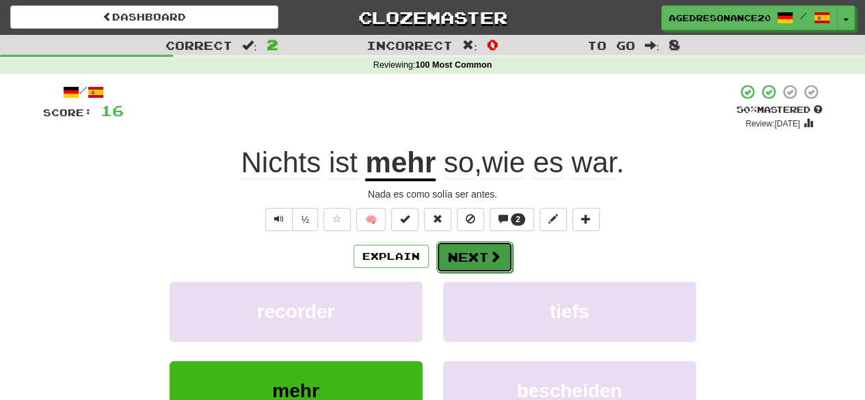
click at [471, 250] on button "Next" at bounding box center [474, 256] width 77 height 31
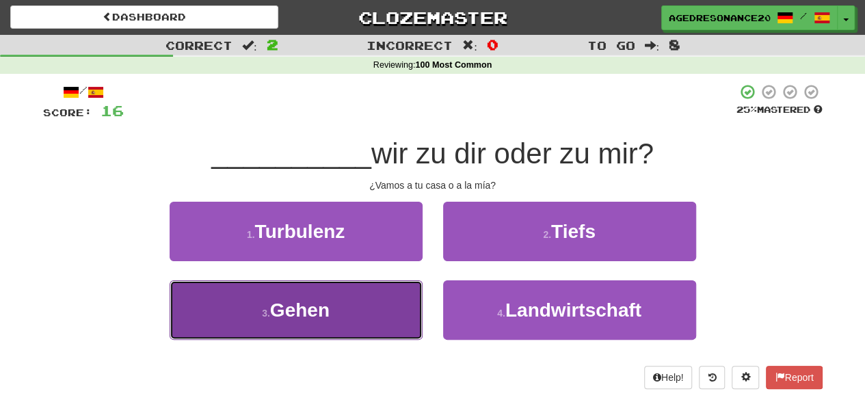
click at [371, 319] on button "3 . Gehen" at bounding box center [296, 310] width 253 height 60
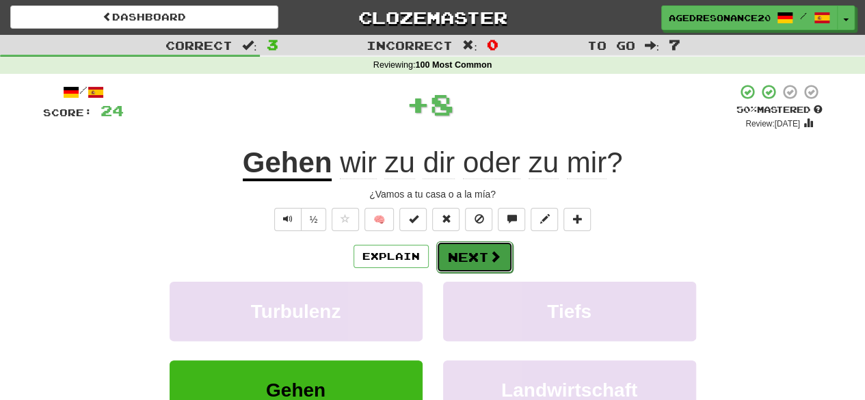
click at [463, 259] on button "Next" at bounding box center [474, 256] width 77 height 31
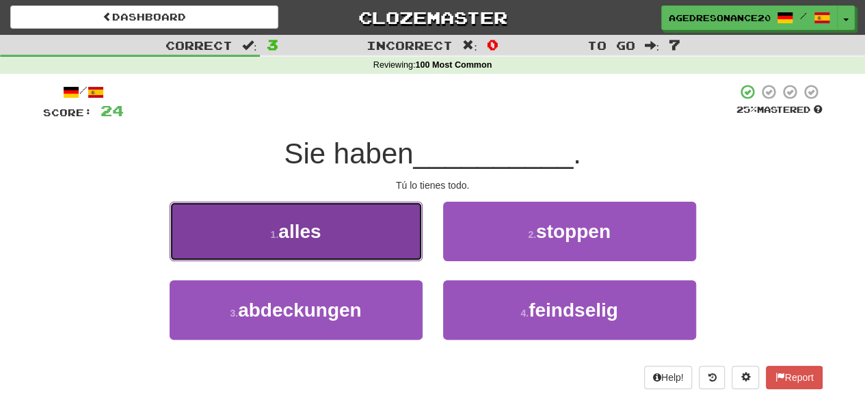
click at [381, 235] on button "1 . alles" at bounding box center [296, 232] width 253 height 60
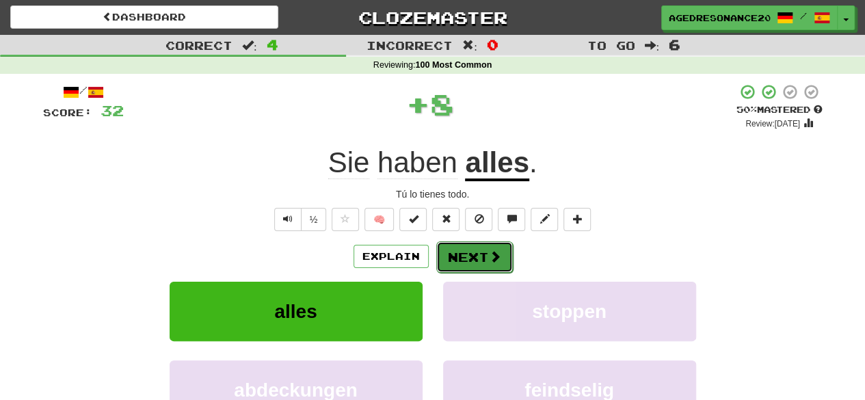
click at [469, 259] on button "Next" at bounding box center [474, 256] width 77 height 31
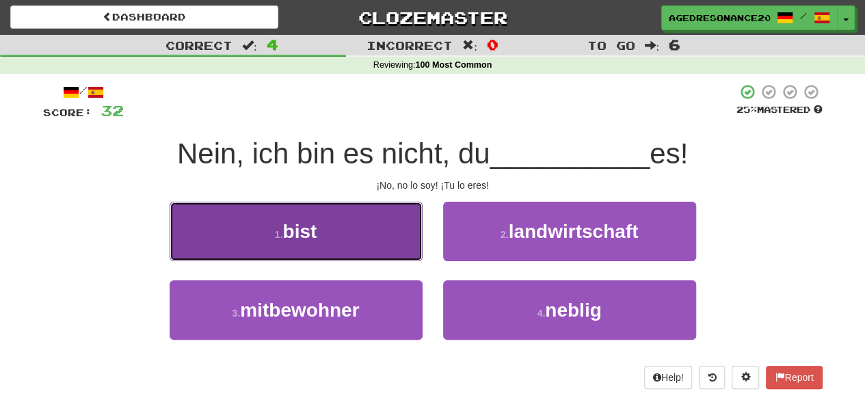
click at [387, 237] on button "1 . bist" at bounding box center [296, 232] width 253 height 60
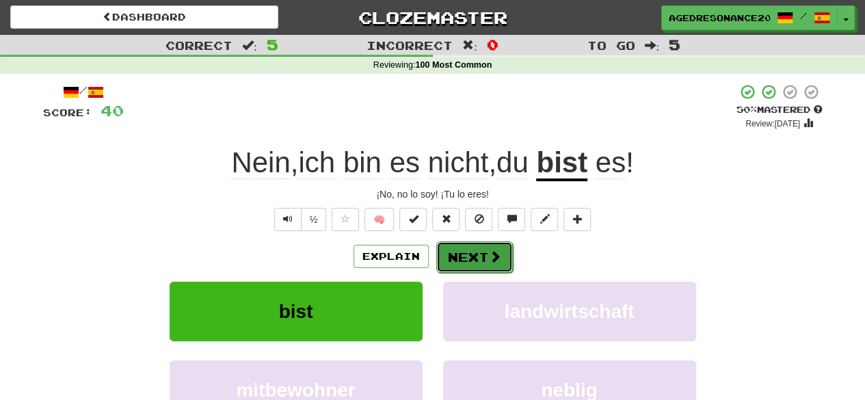
click at [482, 254] on button "Next" at bounding box center [474, 256] width 77 height 31
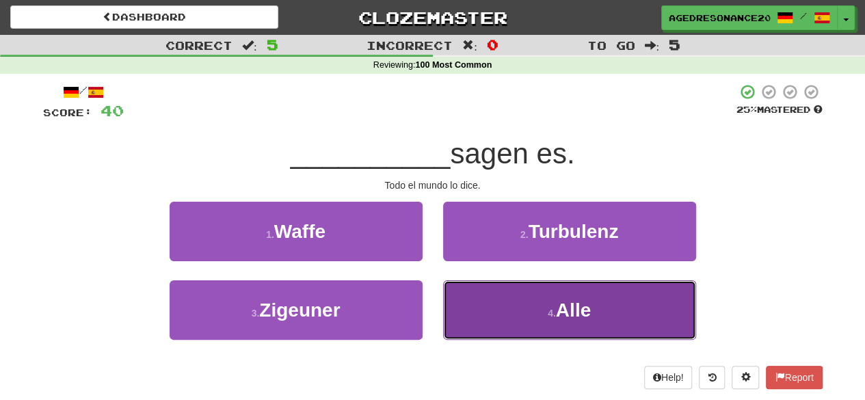
click at [530, 322] on button "4 . Alle" at bounding box center [569, 310] width 253 height 60
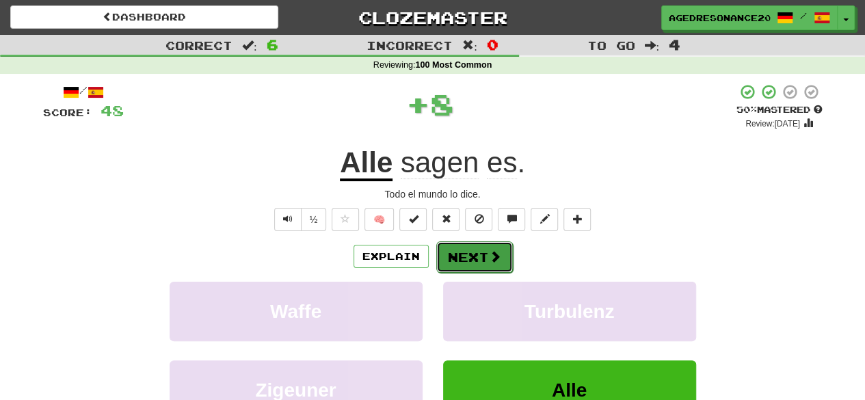
click at [476, 255] on button "Next" at bounding box center [474, 256] width 77 height 31
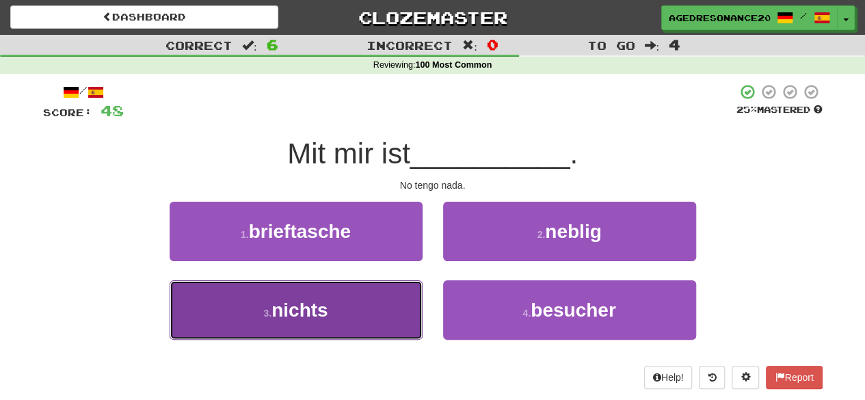
click at [395, 308] on button "3 . nichts" at bounding box center [296, 310] width 253 height 60
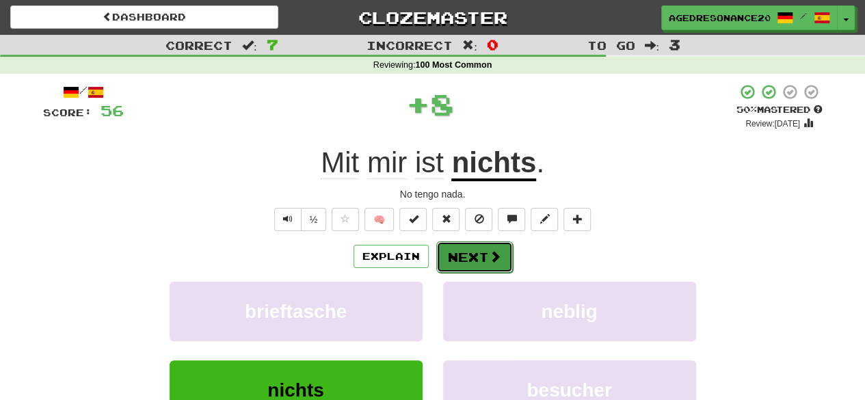
click at [466, 257] on button "Next" at bounding box center [474, 256] width 77 height 31
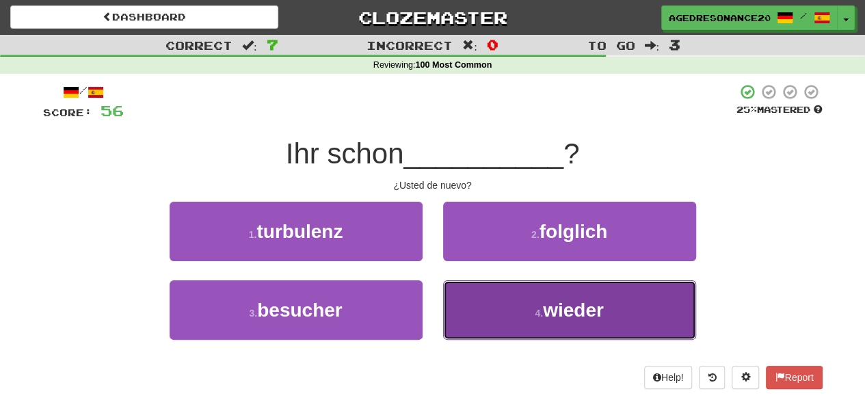
click at [518, 317] on button "4 . wieder" at bounding box center [569, 310] width 253 height 60
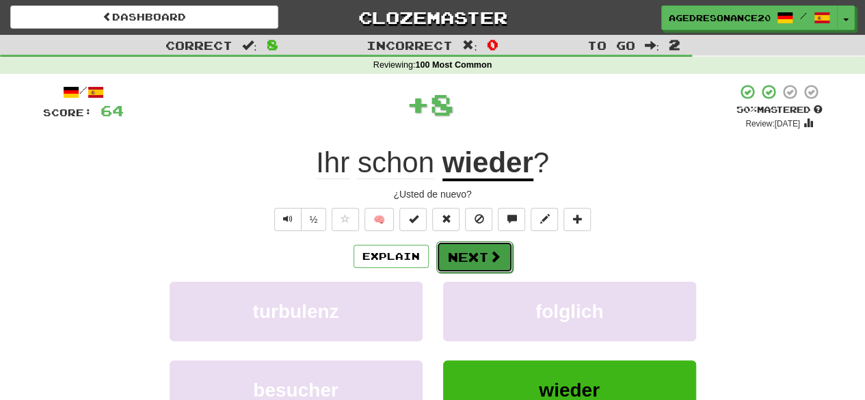
click at [499, 250] on span at bounding box center [495, 256] width 12 height 12
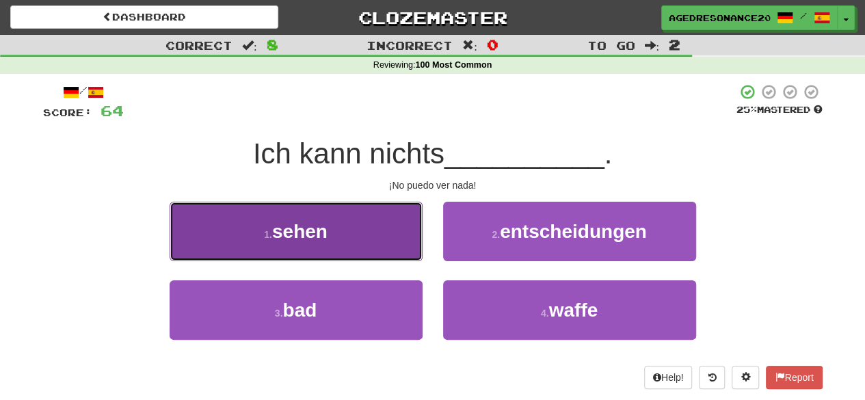
click at [332, 240] on button "1 . sehen" at bounding box center [296, 232] width 253 height 60
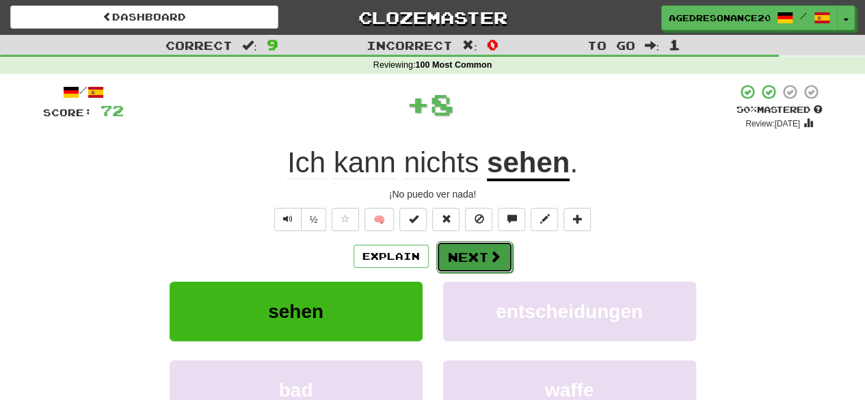
click at [462, 253] on button "Next" at bounding box center [474, 256] width 77 height 31
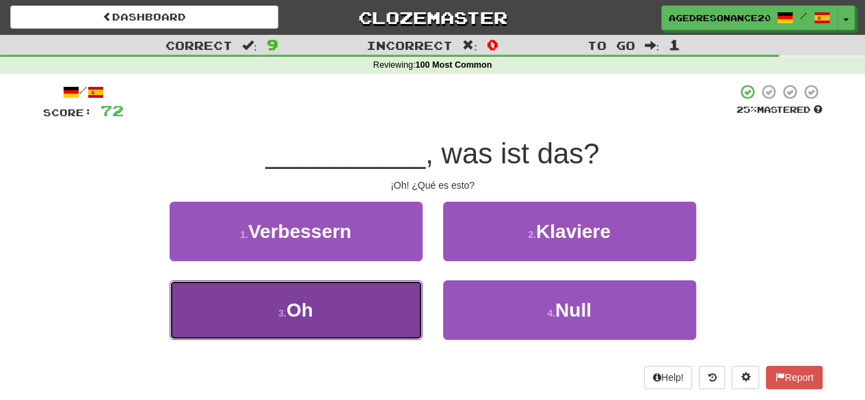
click at [382, 318] on button "3 . Oh" at bounding box center [296, 310] width 253 height 60
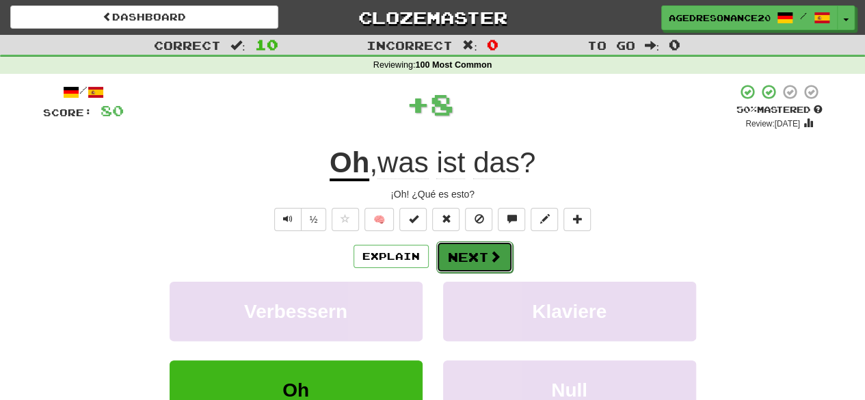
click at [467, 255] on button "Next" at bounding box center [474, 256] width 77 height 31
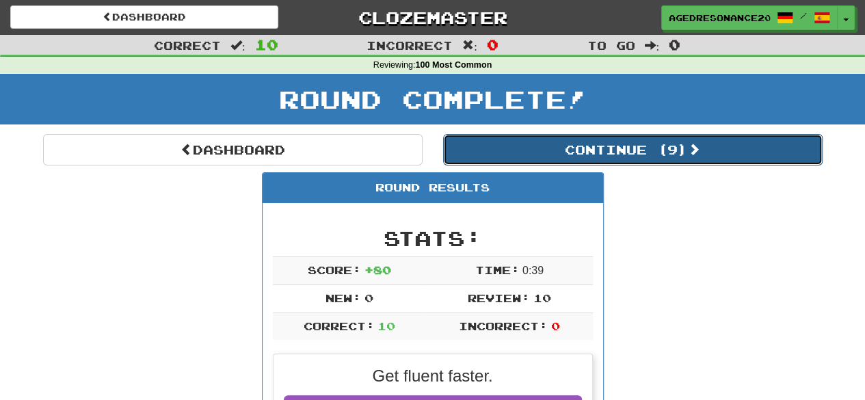
click at [537, 153] on button "Continue ( 9 )" at bounding box center [633, 149] width 380 height 31
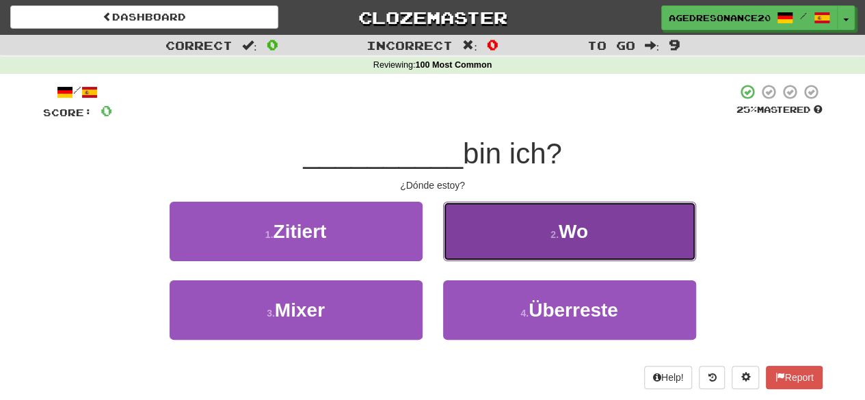
click at [521, 231] on button "2 . Wo" at bounding box center [569, 232] width 253 height 60
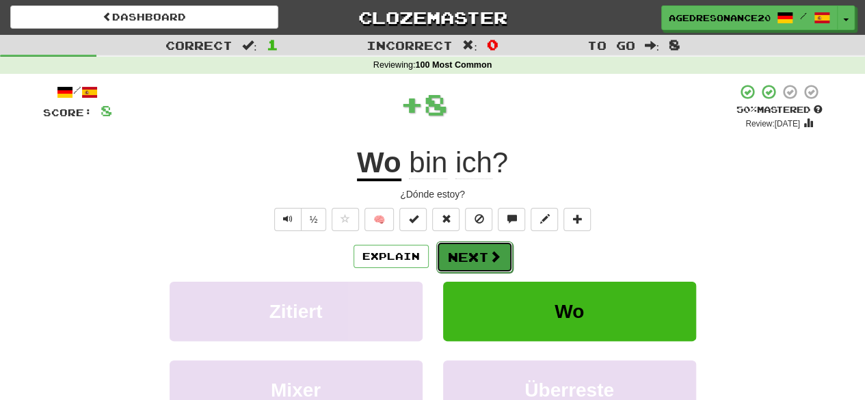
click at [467, 250] on button "Next" at bounding box center [474, 256] width 77 height 31
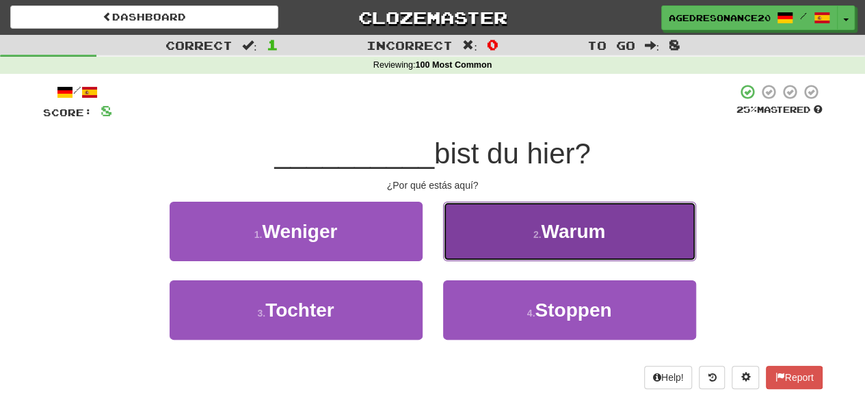
click at [476, 250] on button "2 . Warum" at bounding box center [569, 232] width 253 height 60
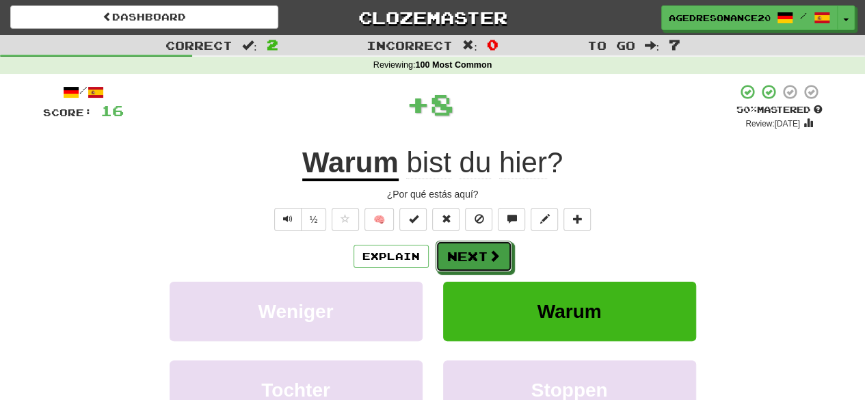
click at [476, 250] on button "Next" at bounding box center [474, 256] width 77 height 31
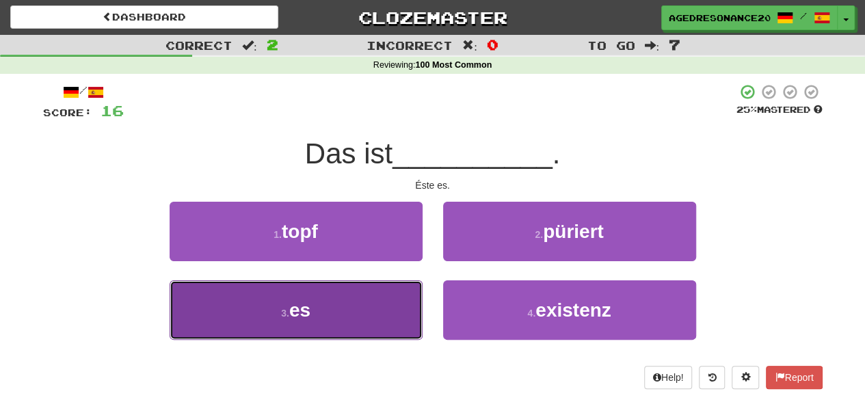
click at [398, 293] on button "3 . es" at bounding box center [296, 310] width 253 height 60
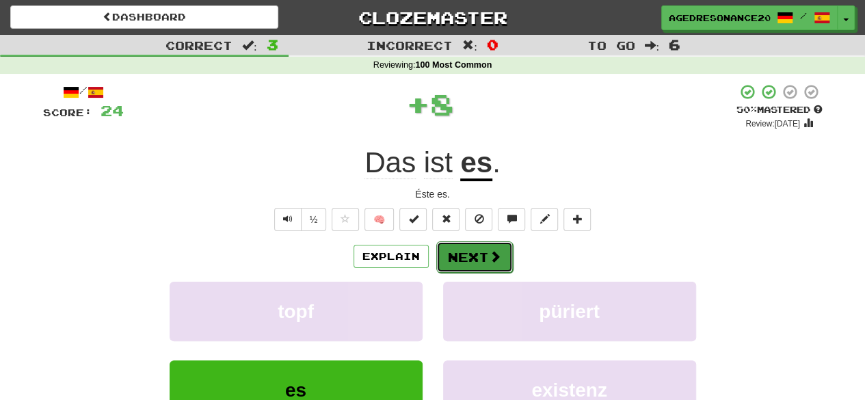
click at [465, 260] on button "Next" at bounding box center [474, 256] width 77 height 31
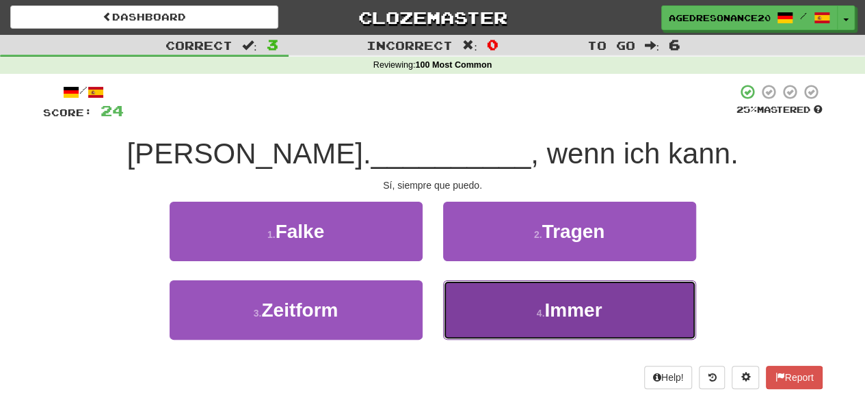
click at [495, 299] on button "4 . Immer" at bounding box center [569, 310] width 253 height 60
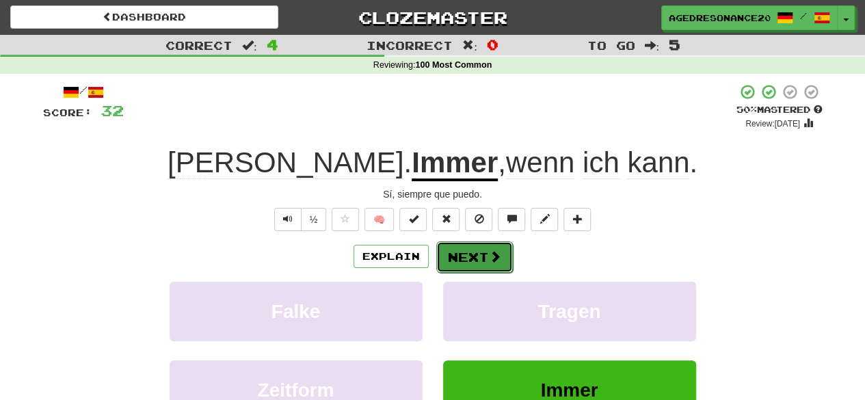
click at [480, 263] on button "Next" at bounding box center [474, 256] width 77 height 31
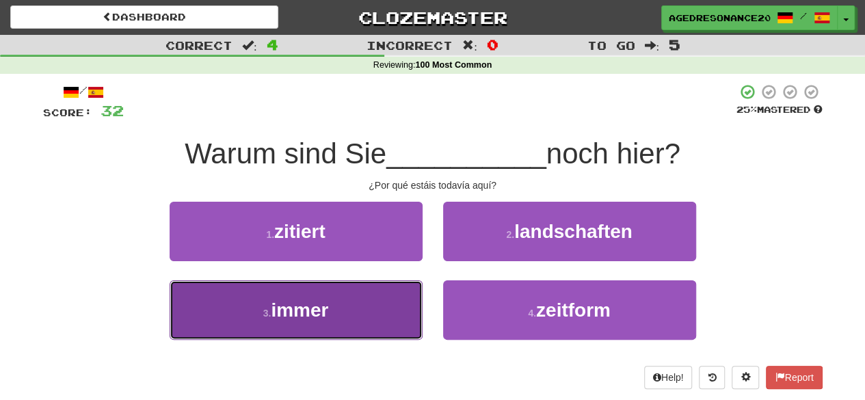
click at [411, 325] on button "3 . immer" at bounding box center [296, 310] width 253 height 60
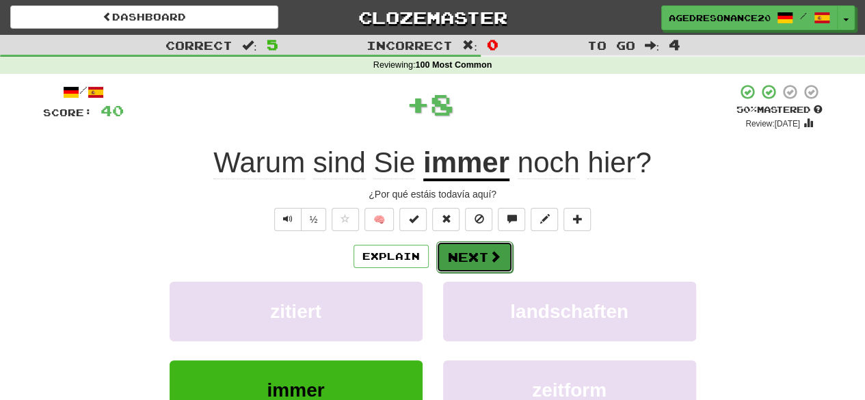
click at [465, 263] on button "Next" at bounding box center [474, 256] width 77 height 31
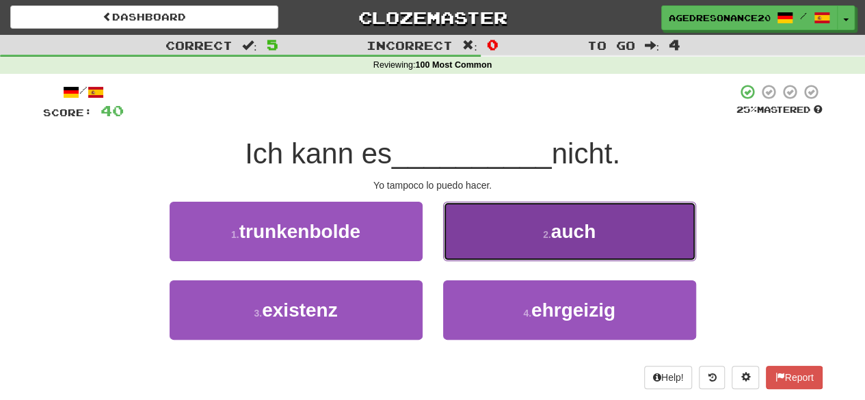
click at [514, 241] on button "2 . auch" at bounding box center [569, 232] width 253 height 60
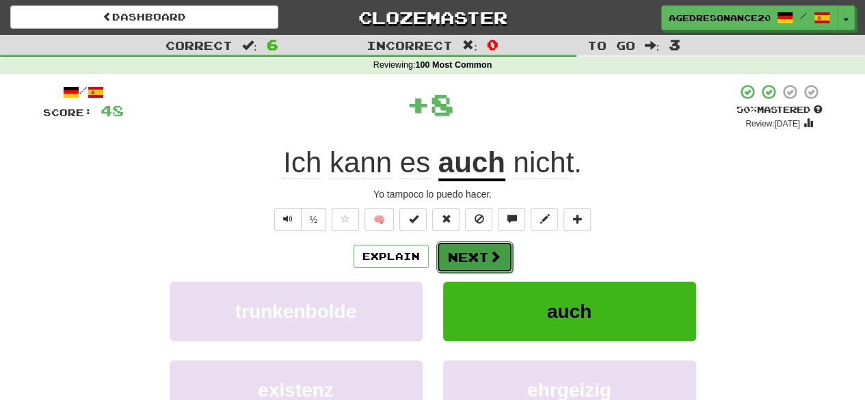
click at [491, 254] on span at bounding box center [495, 256] width 12 height 12
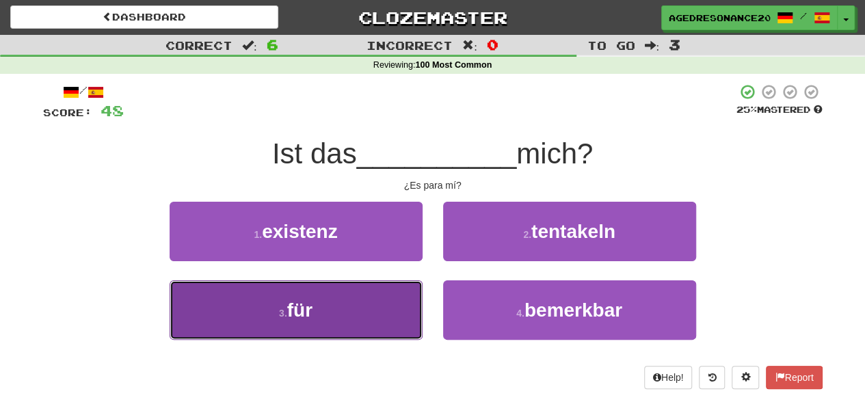
click at [408, 298] on button "3 . für" at bounding box center [296, 310] width 253 height 60
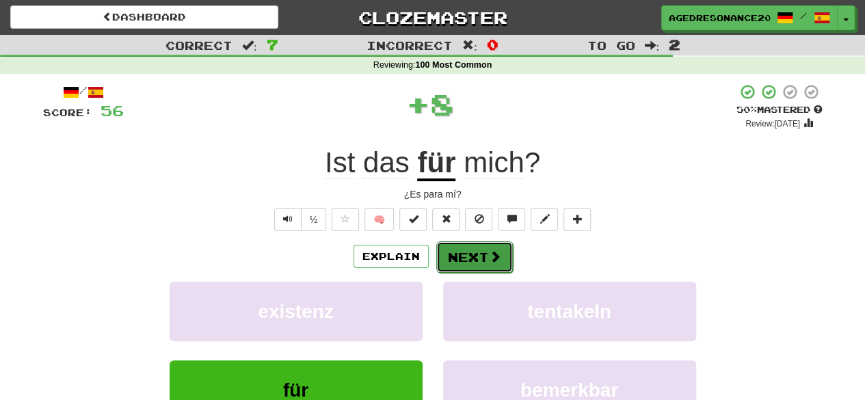
click at [471, 255] on button "Next" at bounding box center [474, 256] width 77 height 31
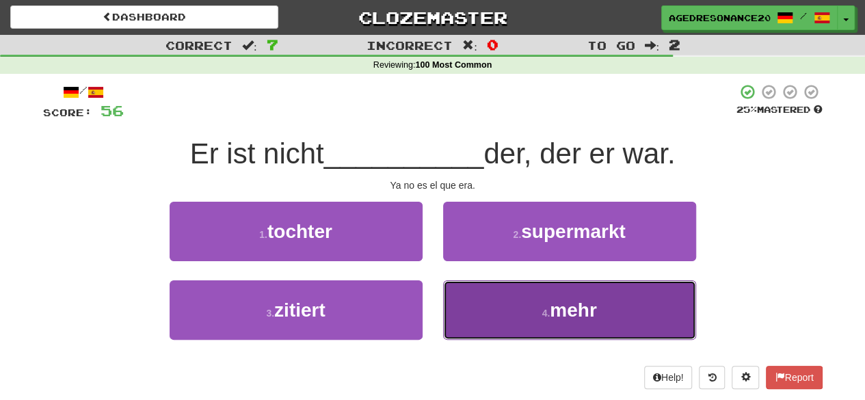
click at [481, 309] on button "4 . mehr" at bounding box center [569, 310] width 253 height 60
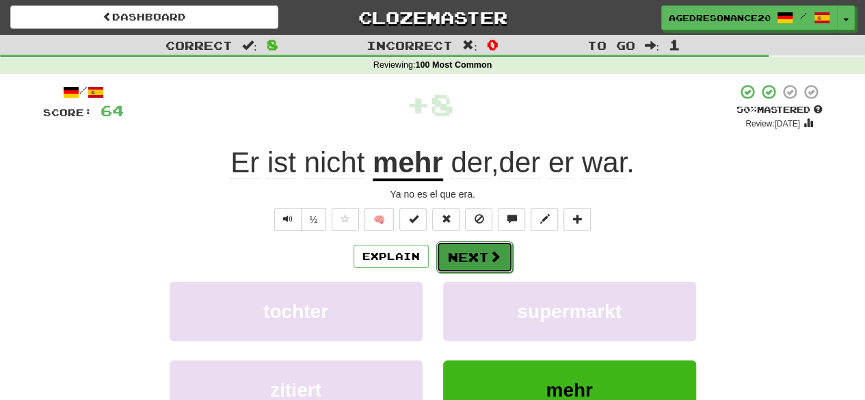
click at [473, 254] on button "Next" at bounding box center [474, 256] width 77 height 31
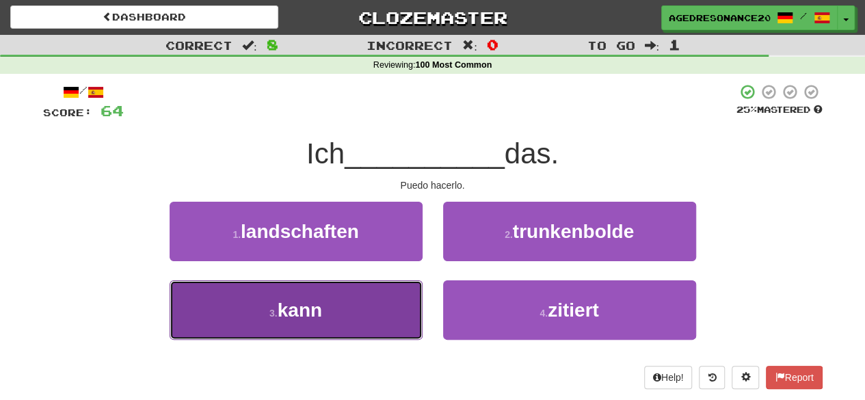
click at [384, 315] on button "3 . kann" at bounding box center [296, 310] width 253 height 60
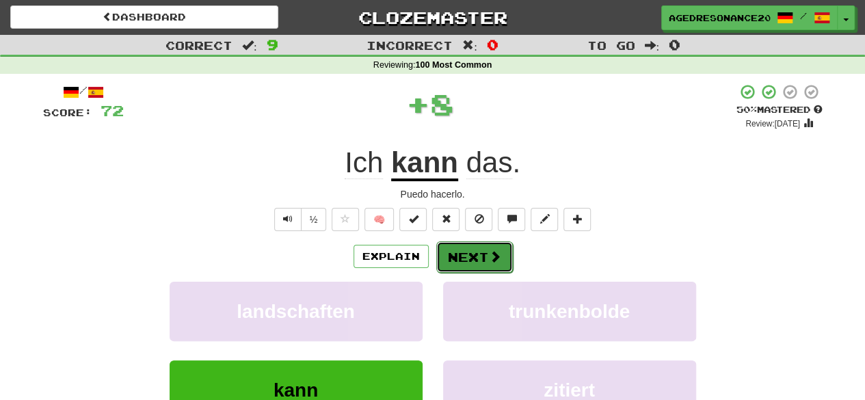
click at [452, 261] on button "Next" at bounding box center [474, 256] width 77 height 31
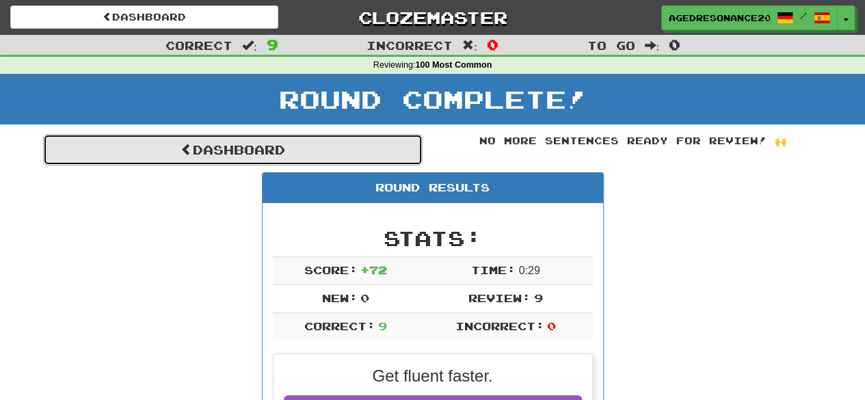
click at [393, 156] on link "Dashboard" at bounding box center [233, 149] width 380 height 31
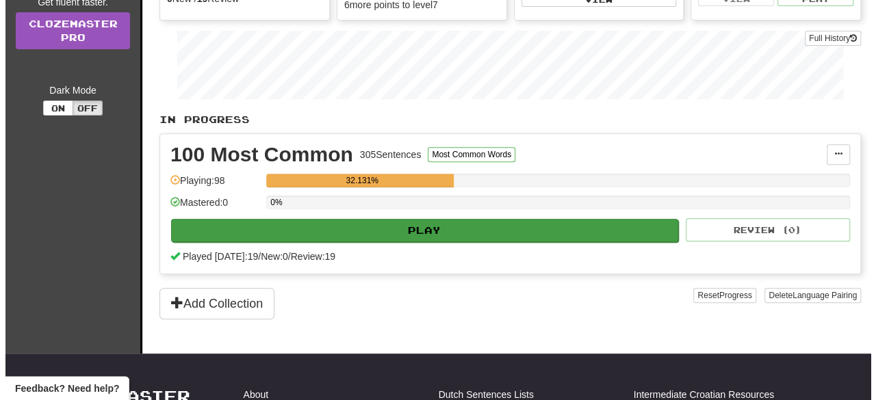
scroll to position [209, 0]
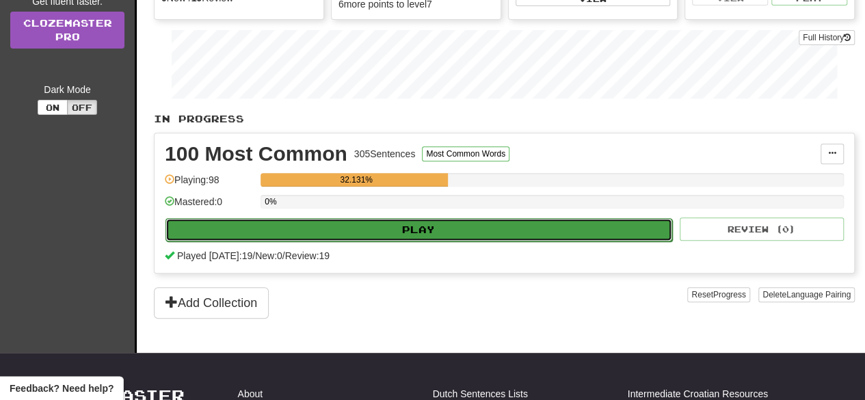
click at [432, 224] on button "Play" at bounding box center [419, 229] width 507 height 23
select select "**"
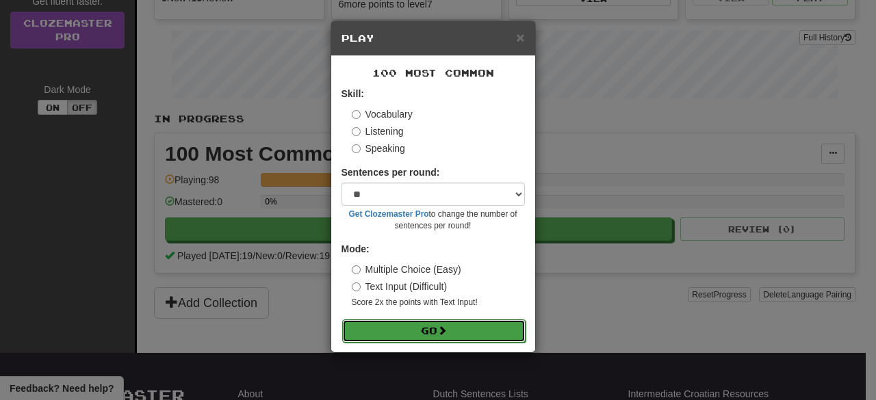
click at [438, 322] on button "Go" at bounding box center [433, 330] width 183 height 23
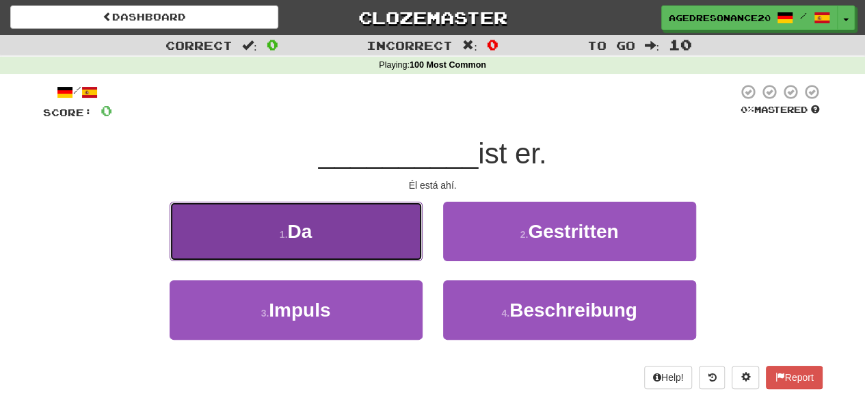
click at [393, 244] on button "1 . Da" at bounding box center [296, 232] width 253 height 60
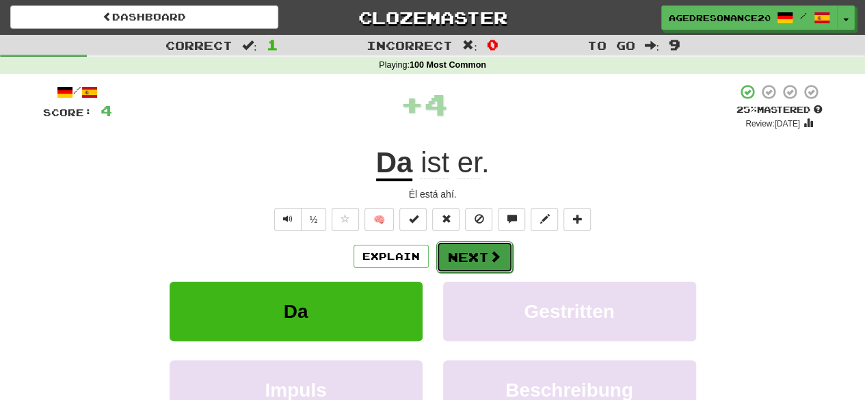
click at [462, 252] on button "Next" at bounding box center [474, 256] width 77 height 31
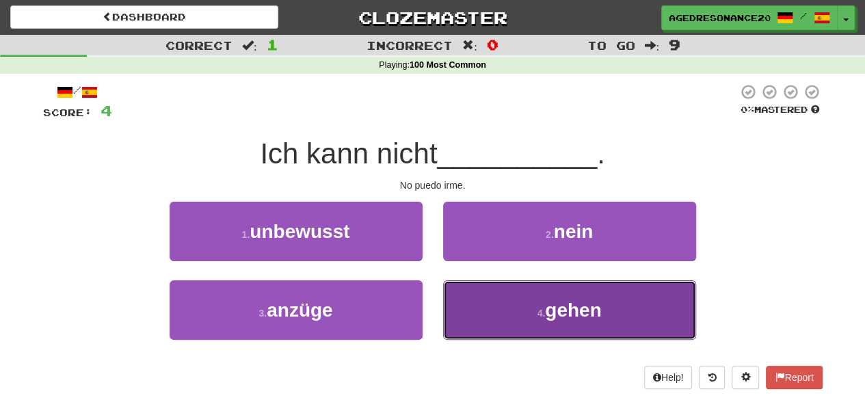
click at [515, 319] on button "4 . gehen" at bounding box center [569, 310] width 253 height 60
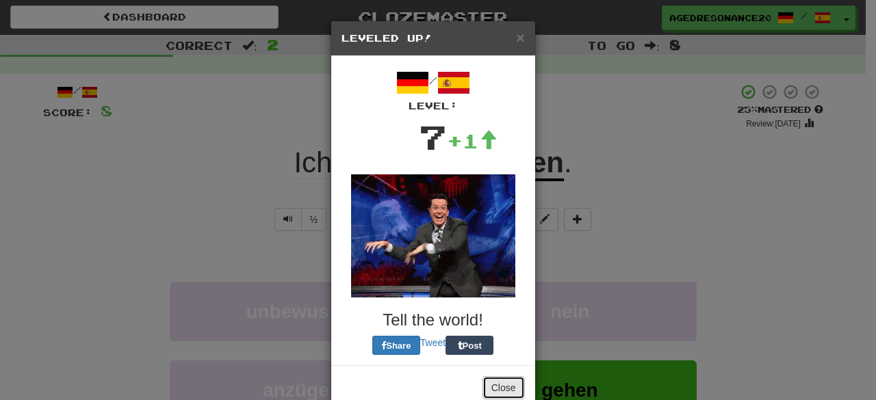
click at [494, 381] on button "Close" at bounding box center [503, 387] width 42 height 23
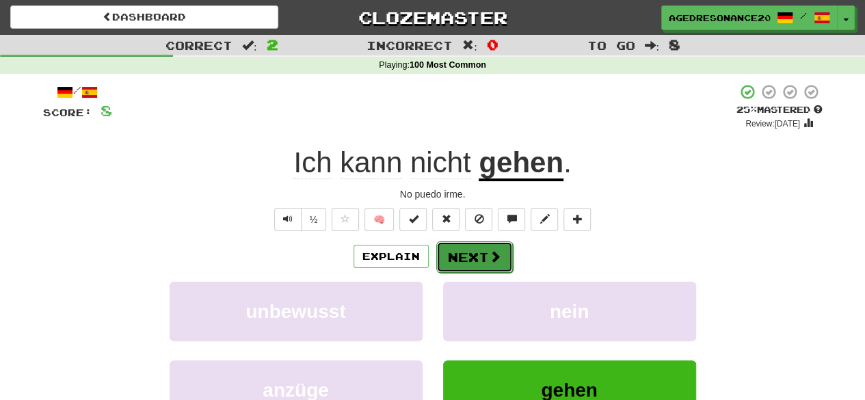
click at [480, 254] on button "Next" at bounding box center [474, 256] width 77 height 31
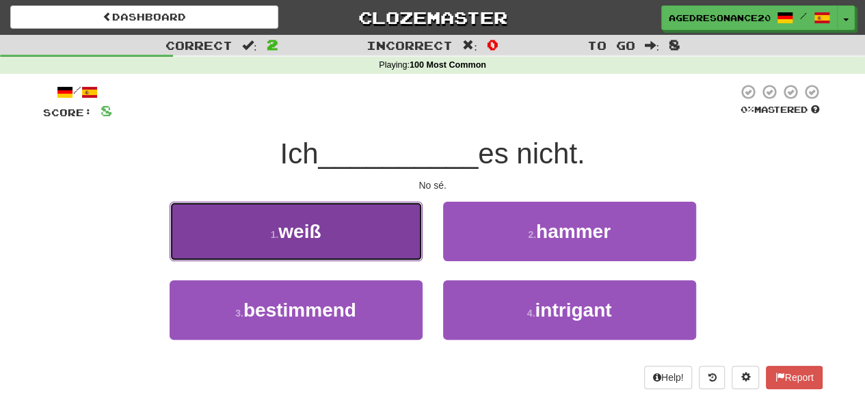
click at [402, 240] on button "1 . weiß" at bounding box center [296, 232] width 253 height 60
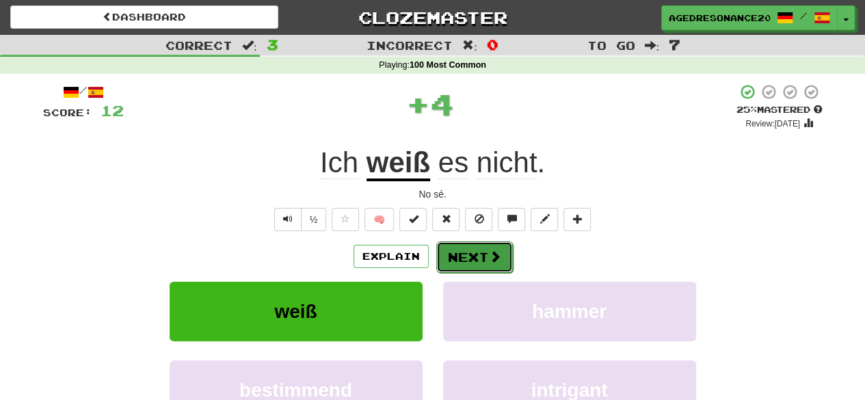
click at [482, 252] on button "Next" at bounding box center [474, 256] width 77 height 31
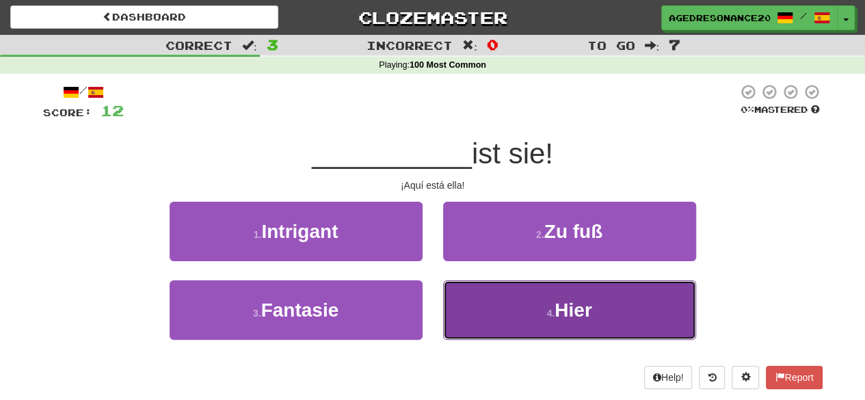
click at [480, 309] on button "4 . Hier" at bounding box center [569, 310] width 253 height 60
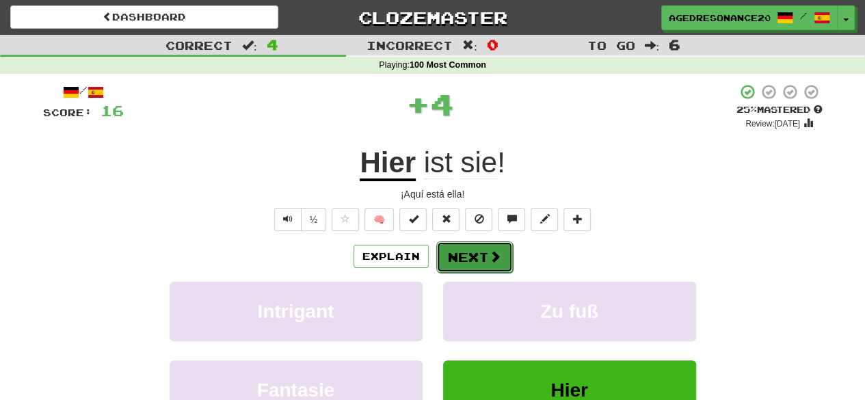
click at [476, 250] on button "Next" at bounding box center [474, 256] width 77 height 31
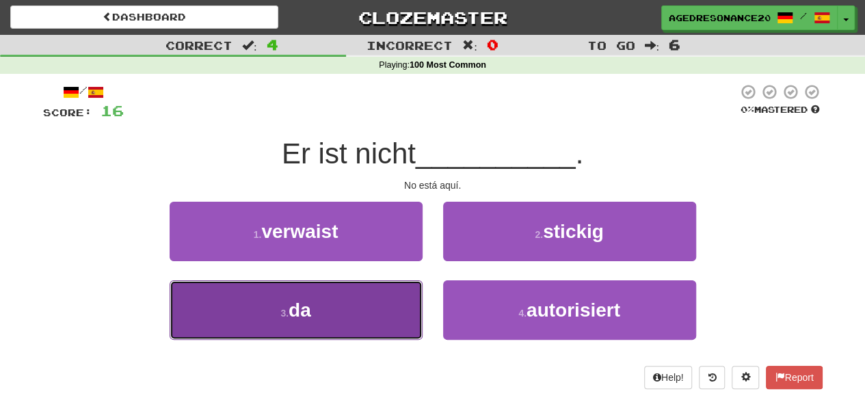
click at [401, 317] on button "3 . da" at bounding box center [296, 310] width 253 height 60
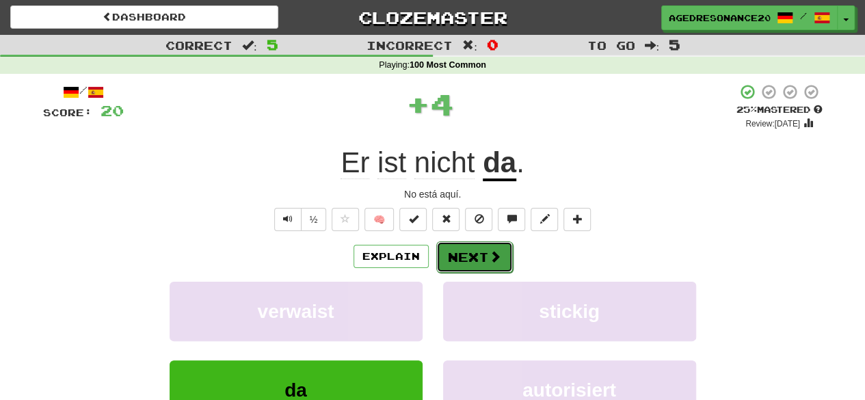
click at [467, 254] on button "Next" at bounding box center [474, 256] width 77 height 31
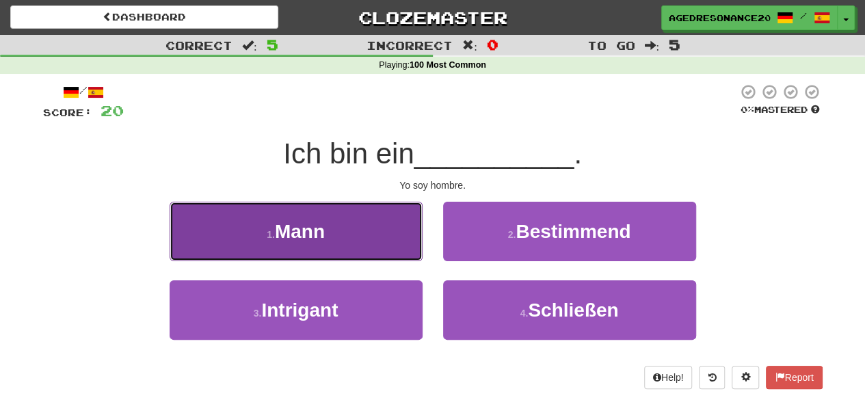
click at [374, 248] on button "1 . Mann" at bounding box center [296, 232] width 253 height 60
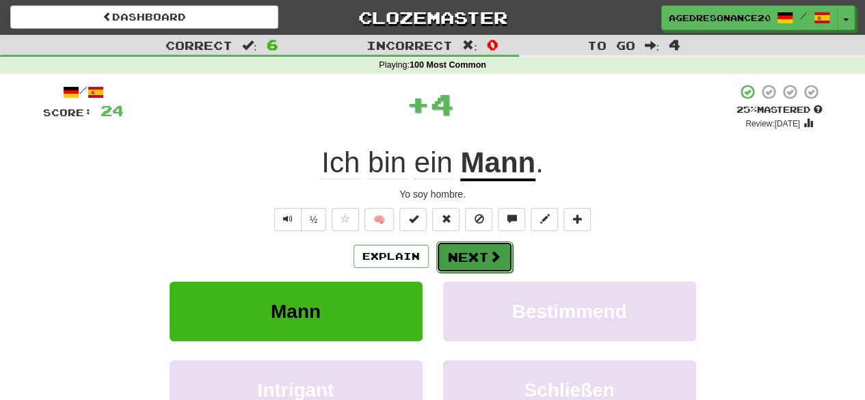
click at [467, 251] on button "Next" at bounding box center [474, 256] width 77 height 31
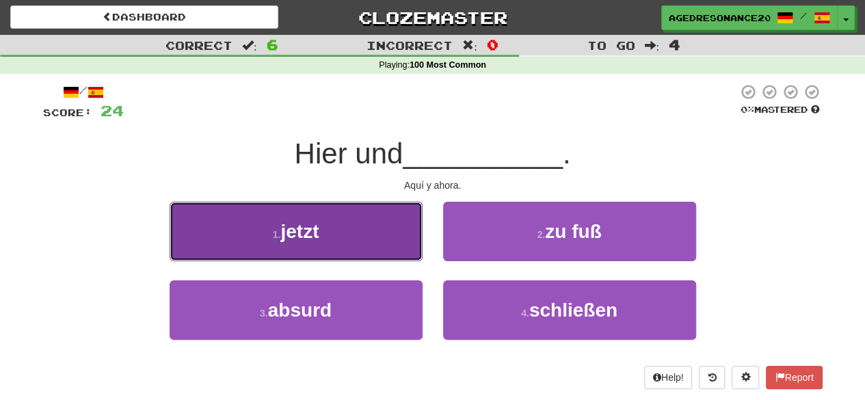
click at [393, 243] on button "1 . jetzt" at bounding box center [296, 232] width 253 height 60
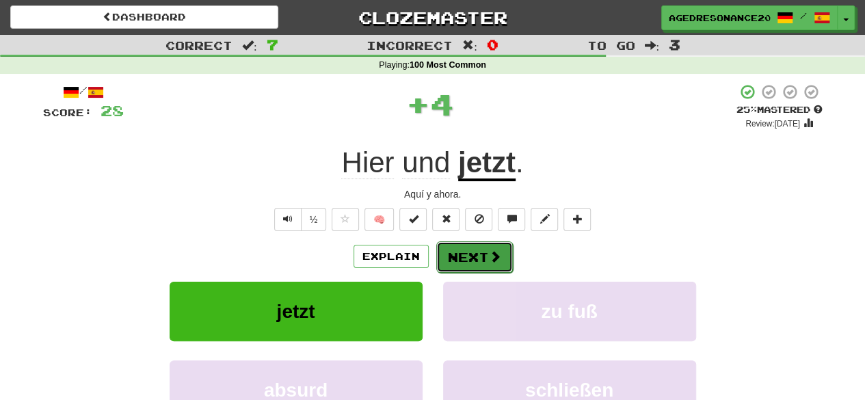
click at [482, 252] on button "Next" at bounding box center [474, 256] width 77 height 31
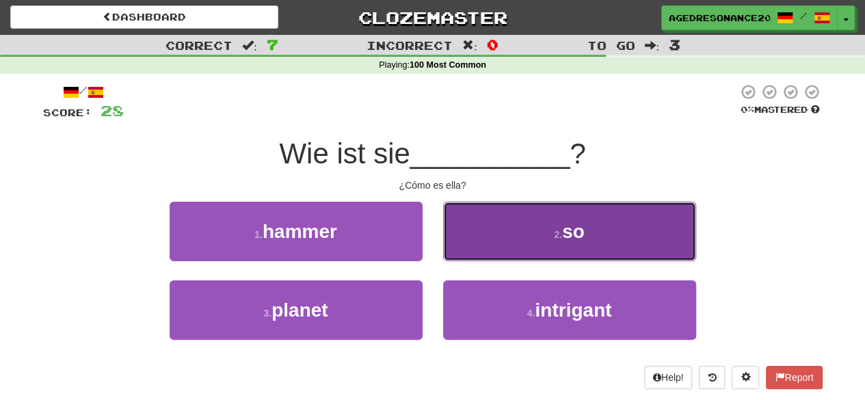
click at [499, 237] on button "2 . so" at bounding box center [569, 232] width 253 height 60
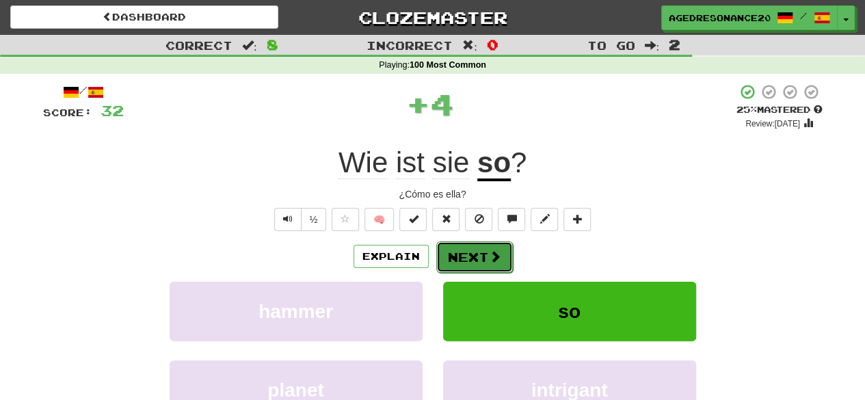
click at [489, 250] on span at bounding box center [495, 256] width 12 height 12
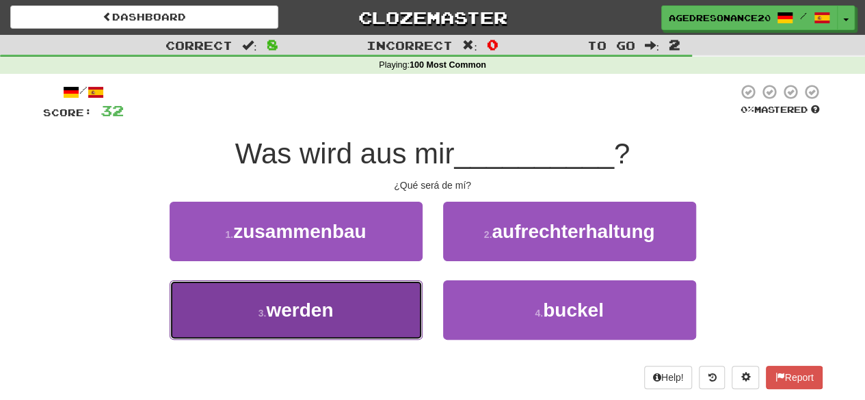
click at [372, 304] on button "3 . werden" at bounding box center [296, 310] width 253 height 60
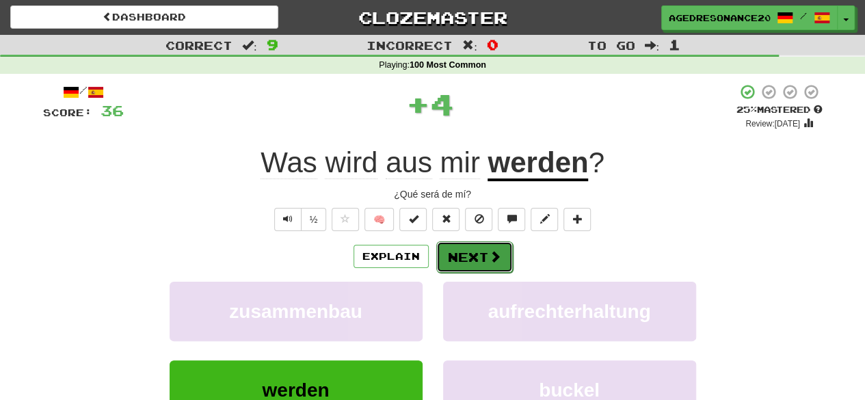
click at [456, 250] on button "Next" at bounding box center [474, 256] width 77 height 31
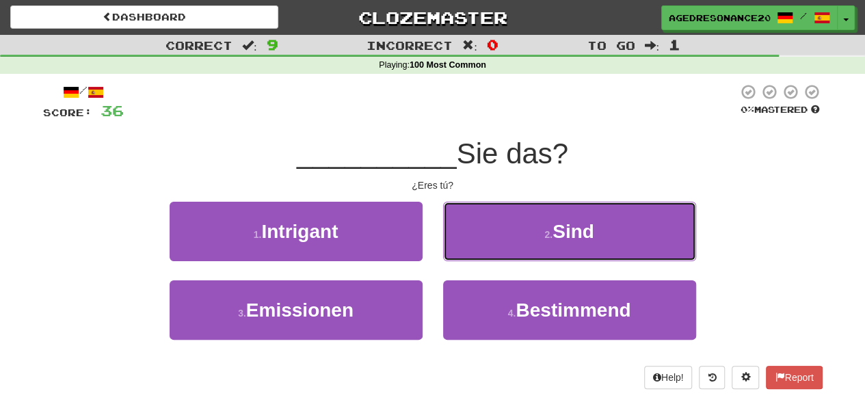
click at [456, 250] on button "2 . Sind" at bounding box center [569, 232] width 253 height 60
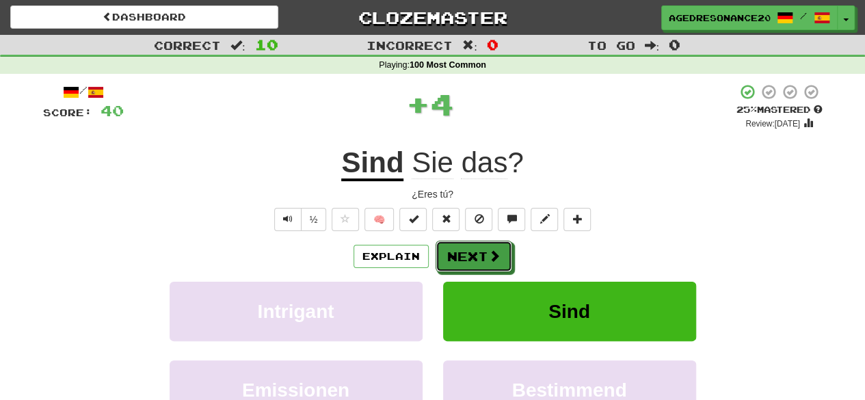
click at [456, 250] on button "Next" at bounding box center [474, 256] width 77 height 31
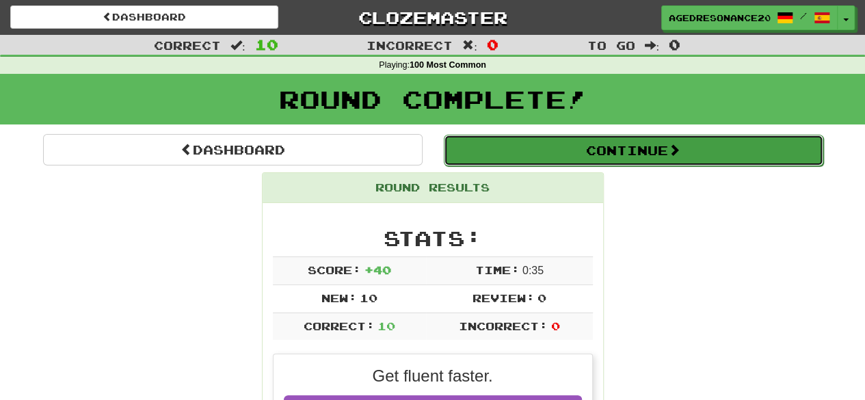
click at [516, 162] on button "Continue" at bounding box center [634, 150] width 380 height 31
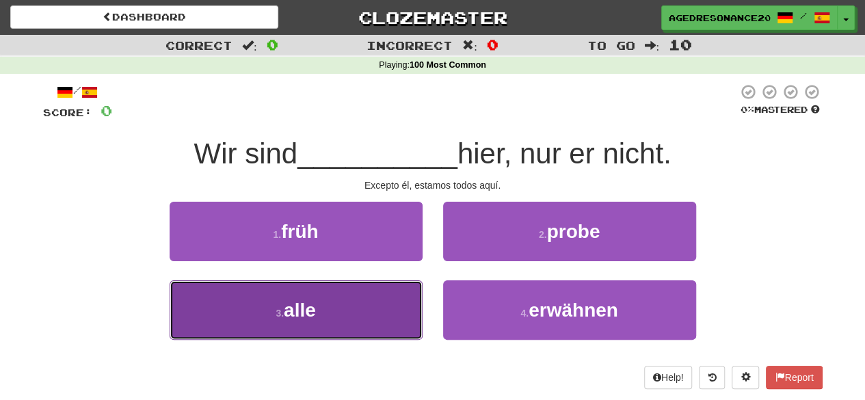
click at [405, 304] on button "3 . alle" at bounding box center [296, 310] width 253 height 60
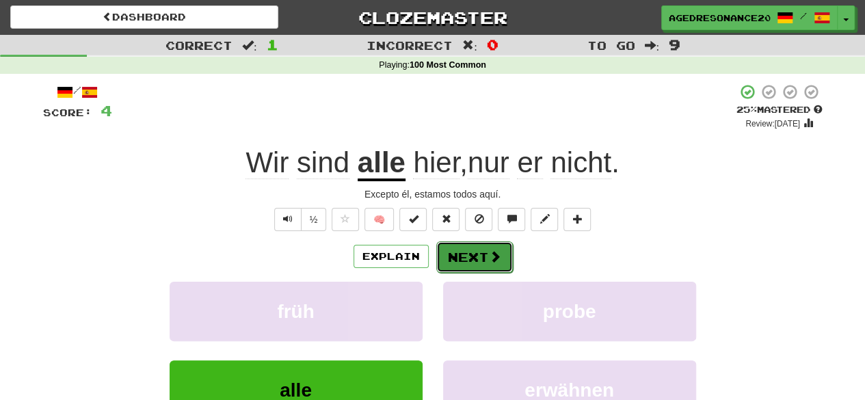
click at [452, 255] on button "Next" at bounding box center [474, 256] width 77 height 31
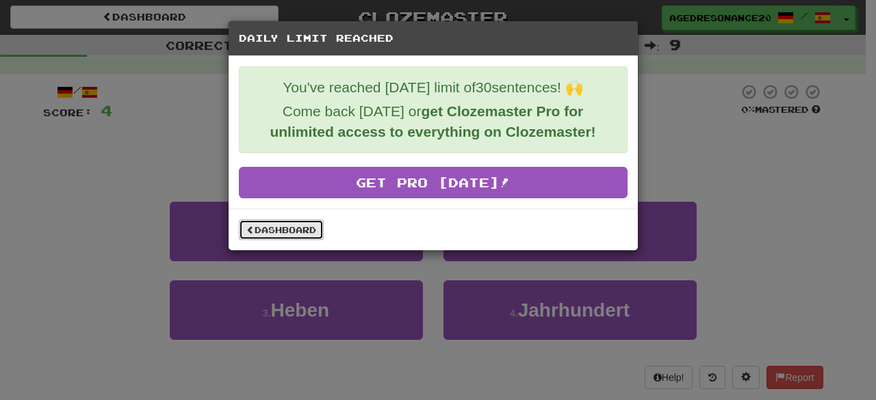
click at [320, 233] on link "Dashboard" at bounding box center [281, 230] width 85 height 21
